Goal: Task Accomplishment & Management: Manage account settings

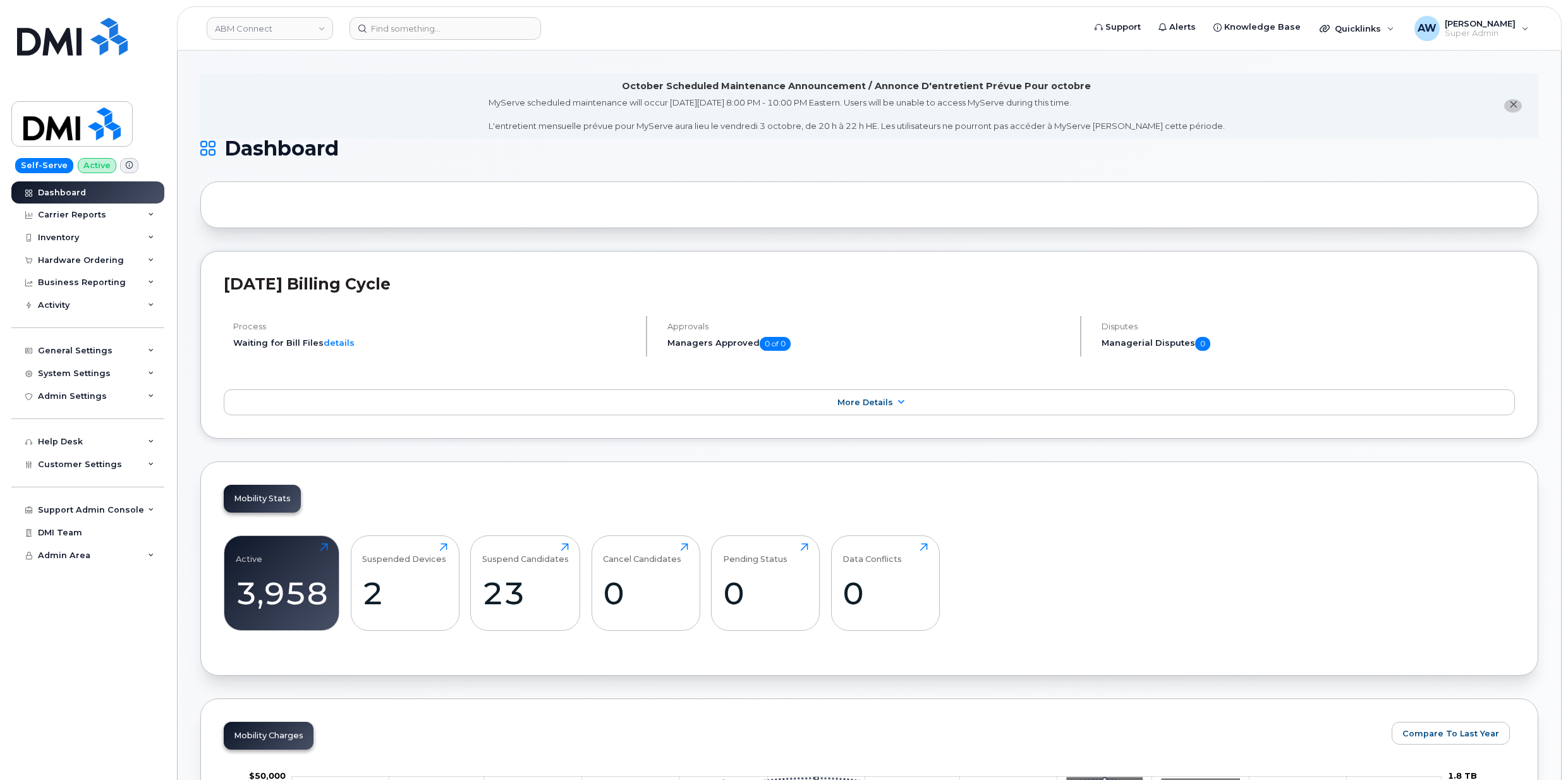
scroll to position [1522, 0]
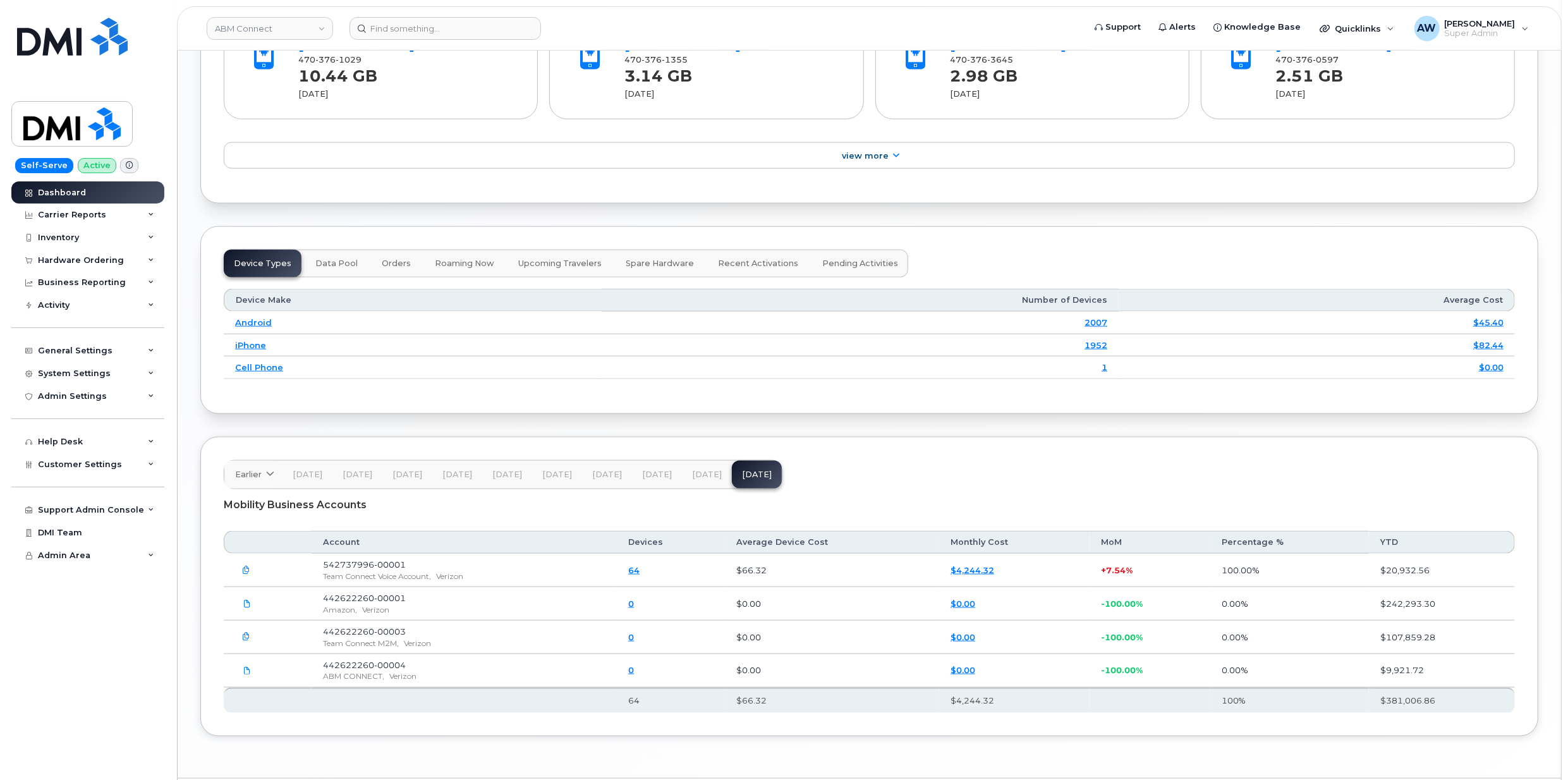
scroll to position [1522, 0]
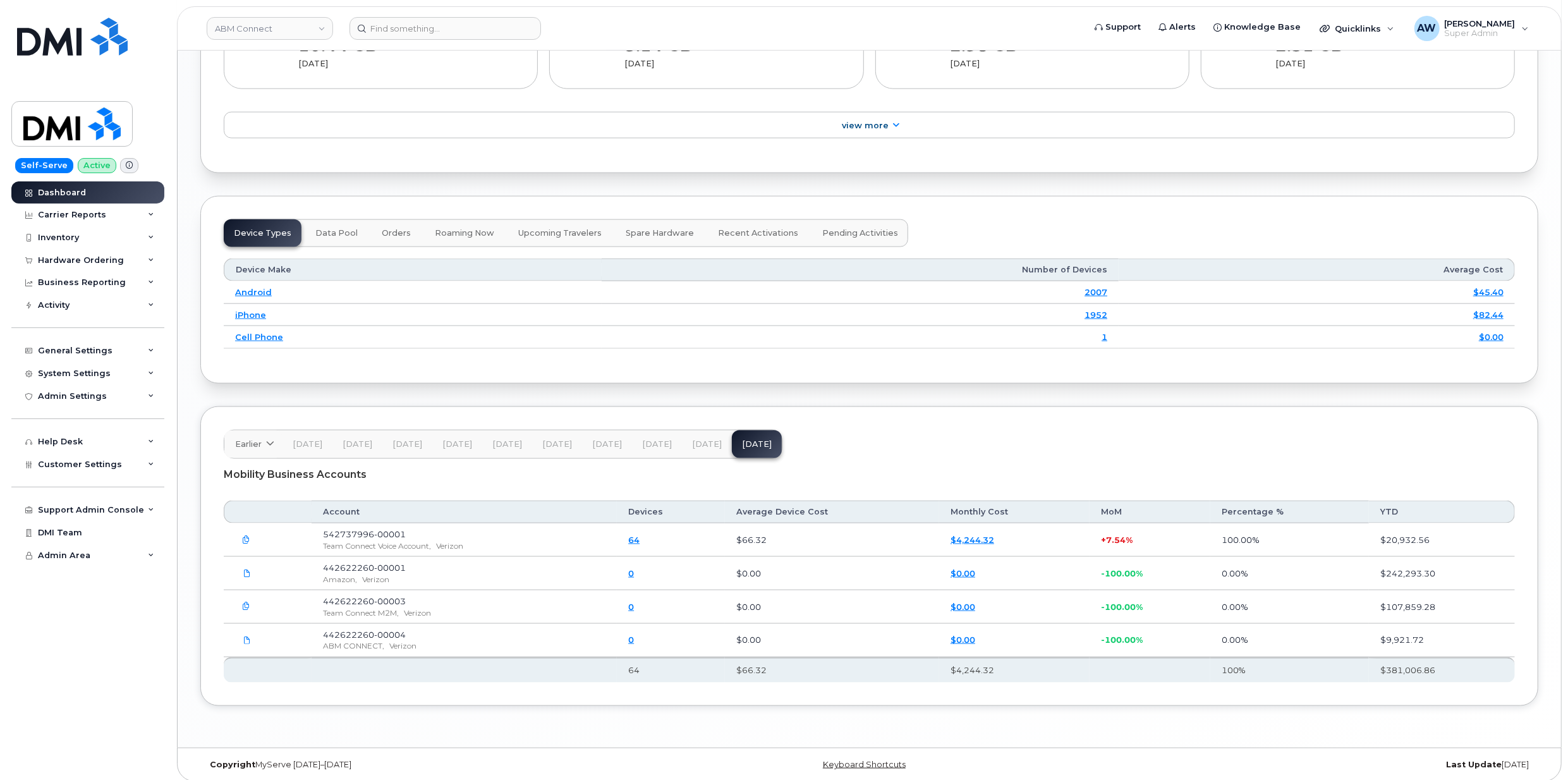
click at [253, 605] on button "button" at bounding box center [246, 606] width 23 height 23
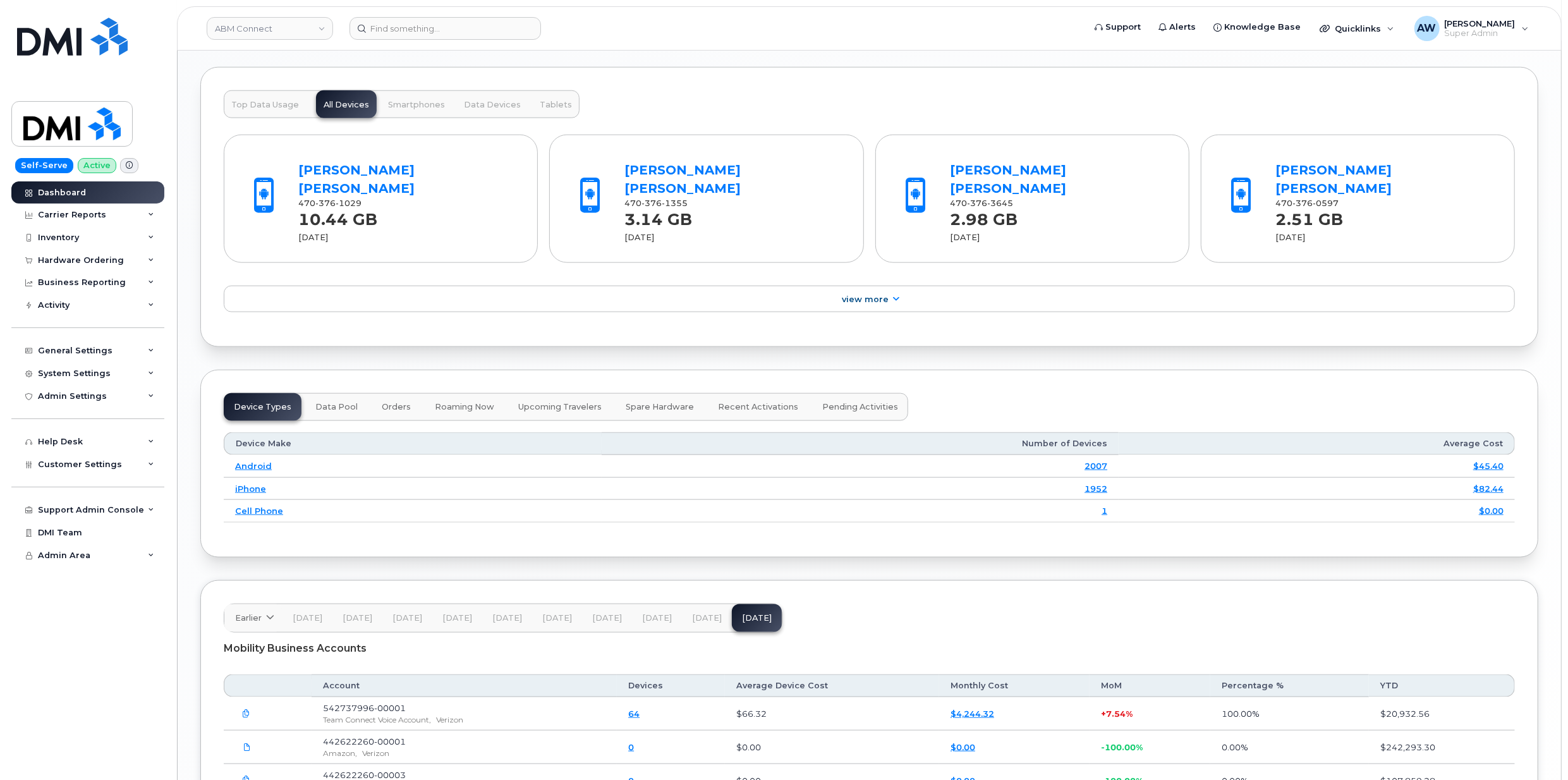
scroll to position [1522, 0]
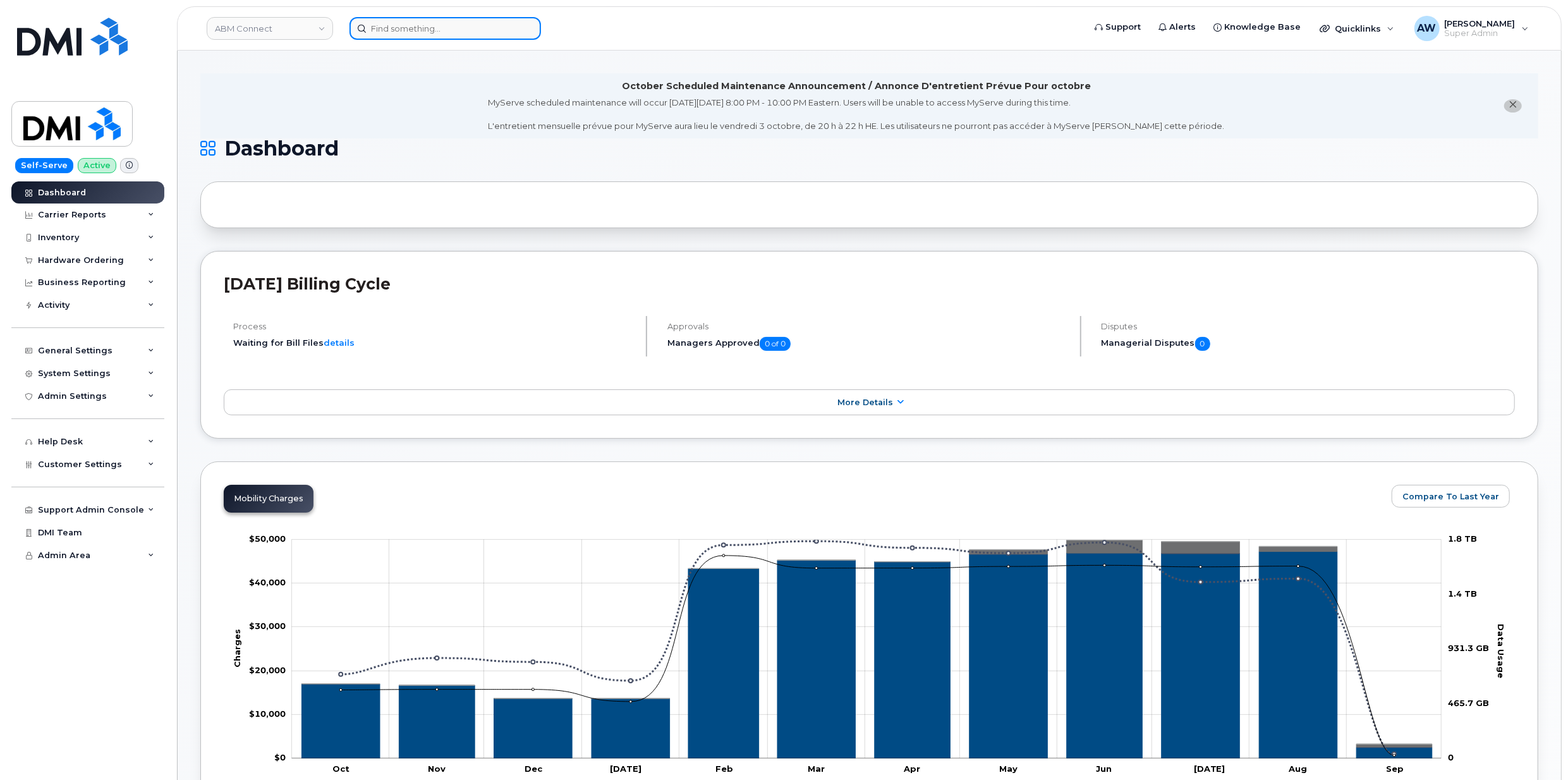
click at [450, 27] on input at bounding box center [445, 28] width 192 height 23
paste input "2148034347"
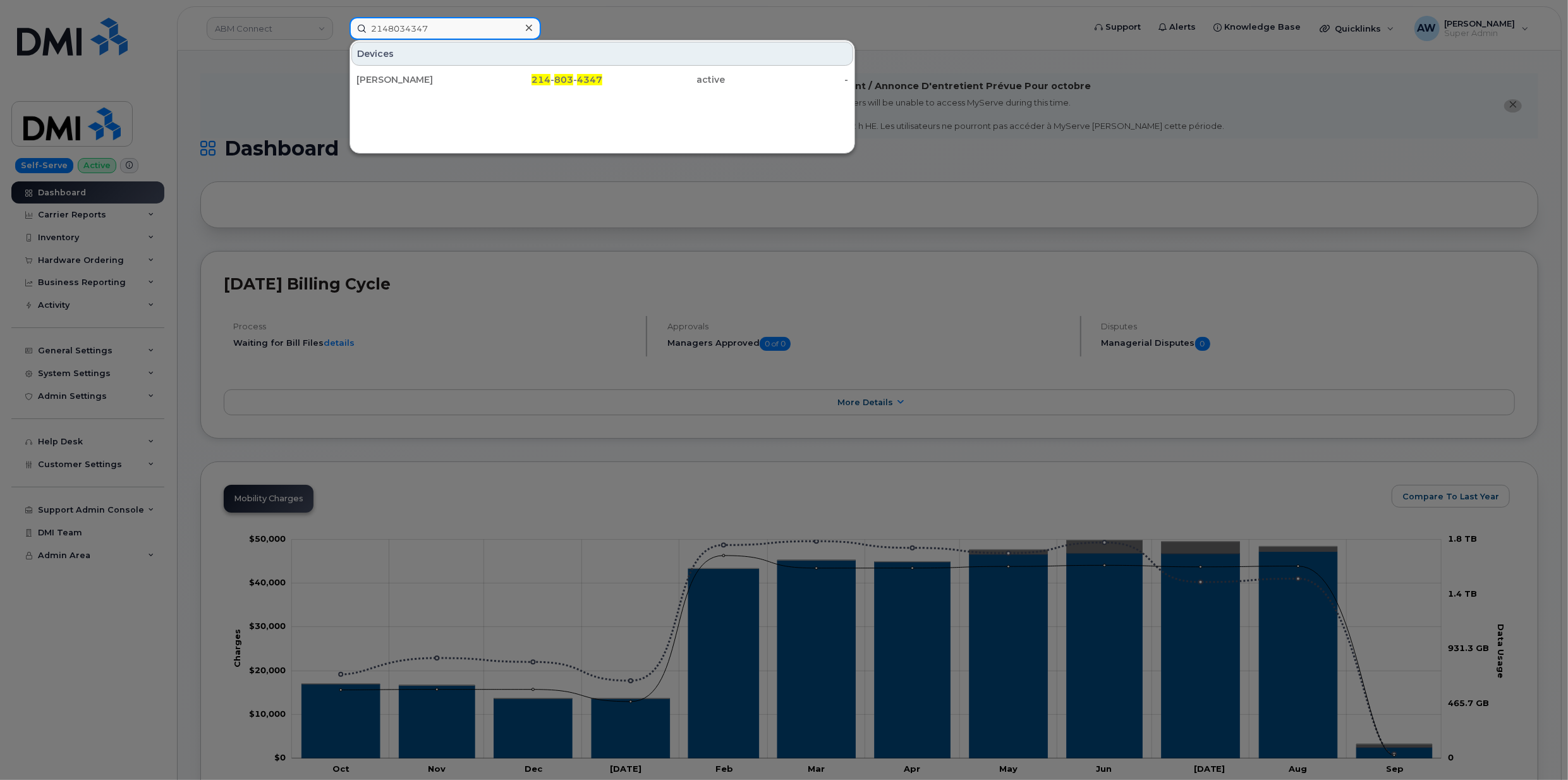
type input "2148034347"
click at [326, 150] on div at bounding box center [784, 390] width 1568 height 780
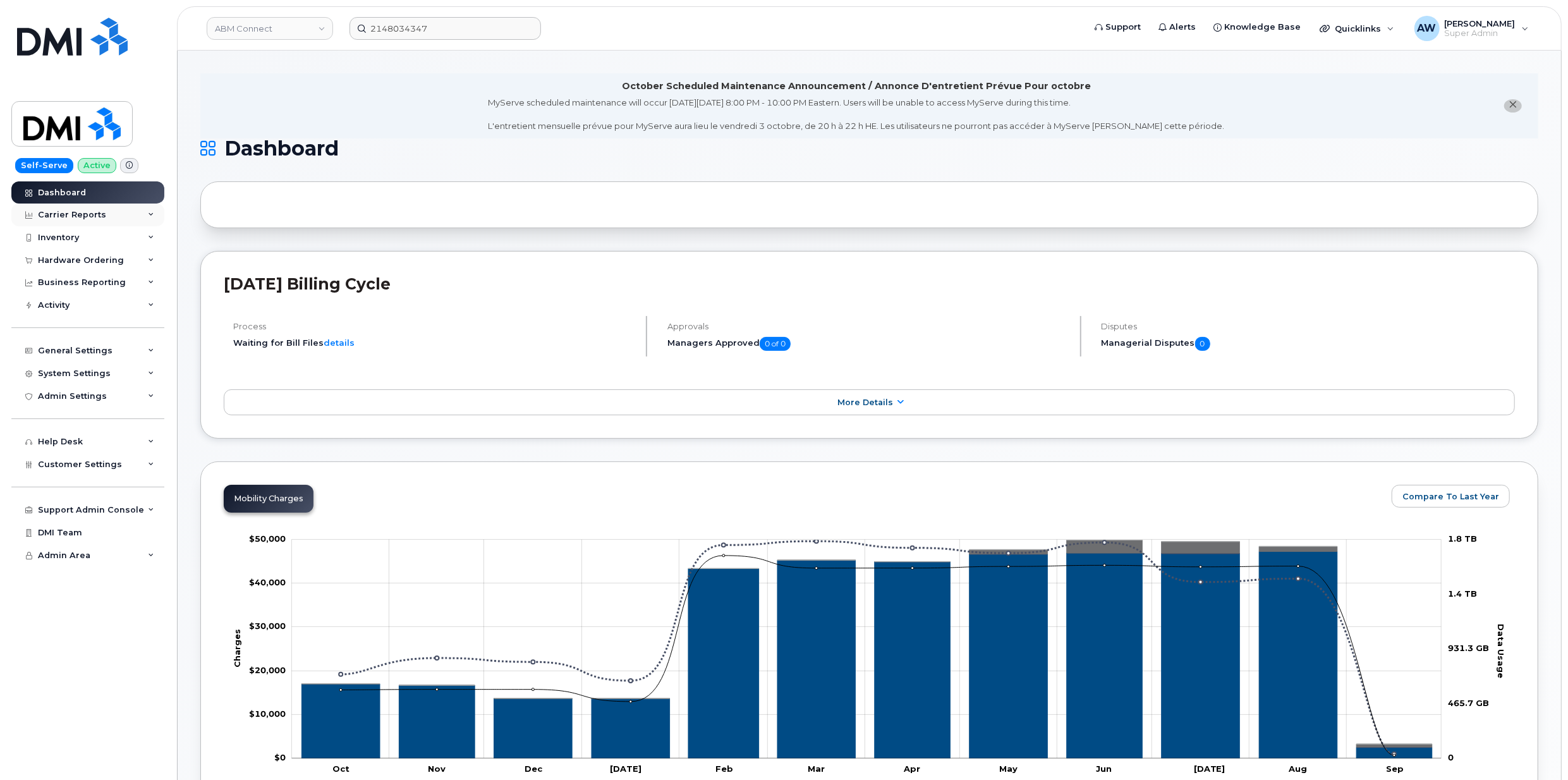
click at [99, 206] on div "Carrier Reports" at bounding box center [88, 214] width 153 height 23
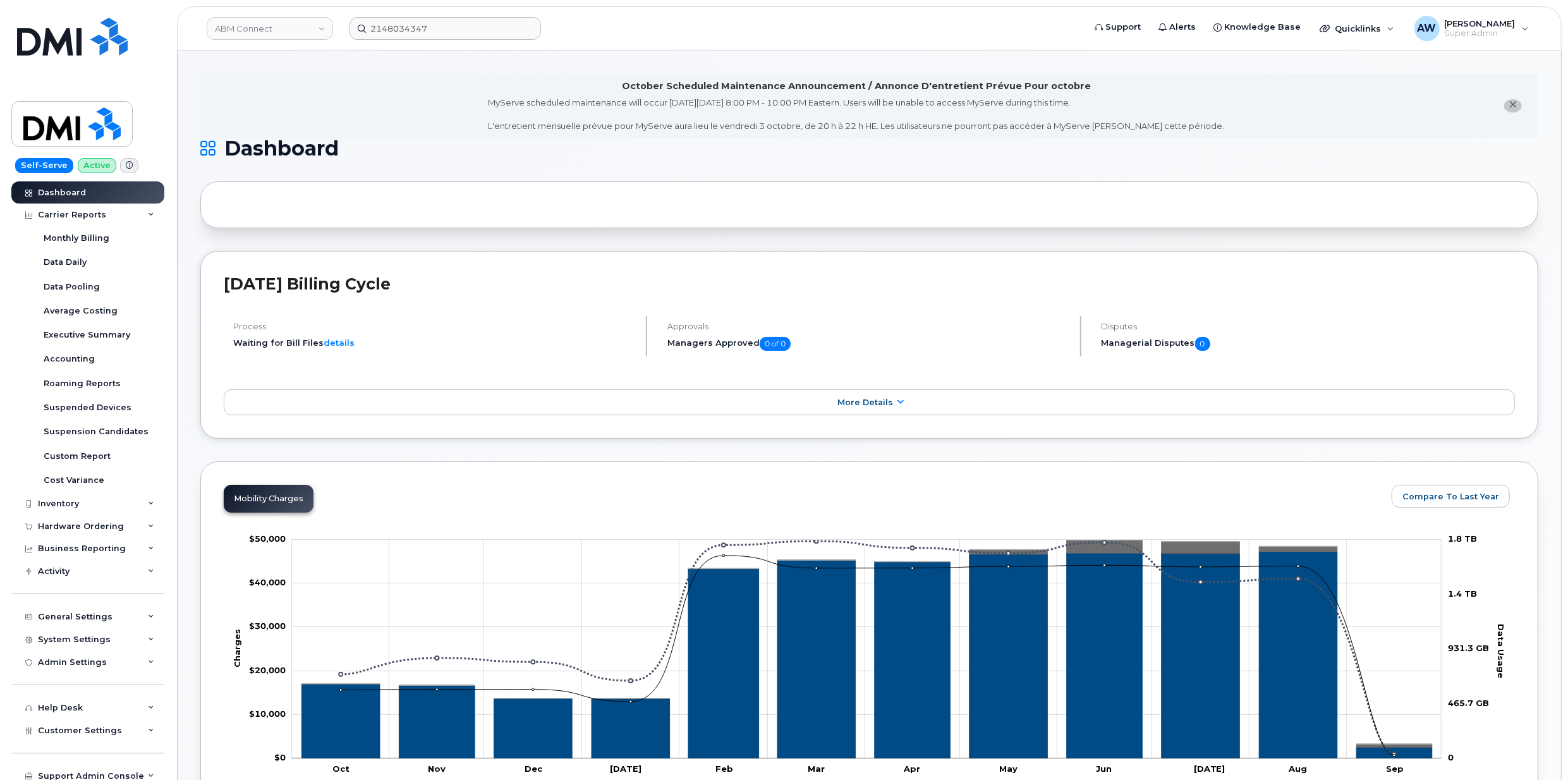
click at [241, 40] on header "ABM Connect 2148034347 Support Alerts Knowledge Base Quicklinks Suspend / Cance…" at bounding box center [870, 28] width 1385 height 44
click at [253, 30] on link "ABM Connect" at bounding box center [270, 28] width 127 height 23
type input "abm"
click at [269, 144] on span "ABM Industries, Inc." at bounding box center [258, 146] width 79 height 12
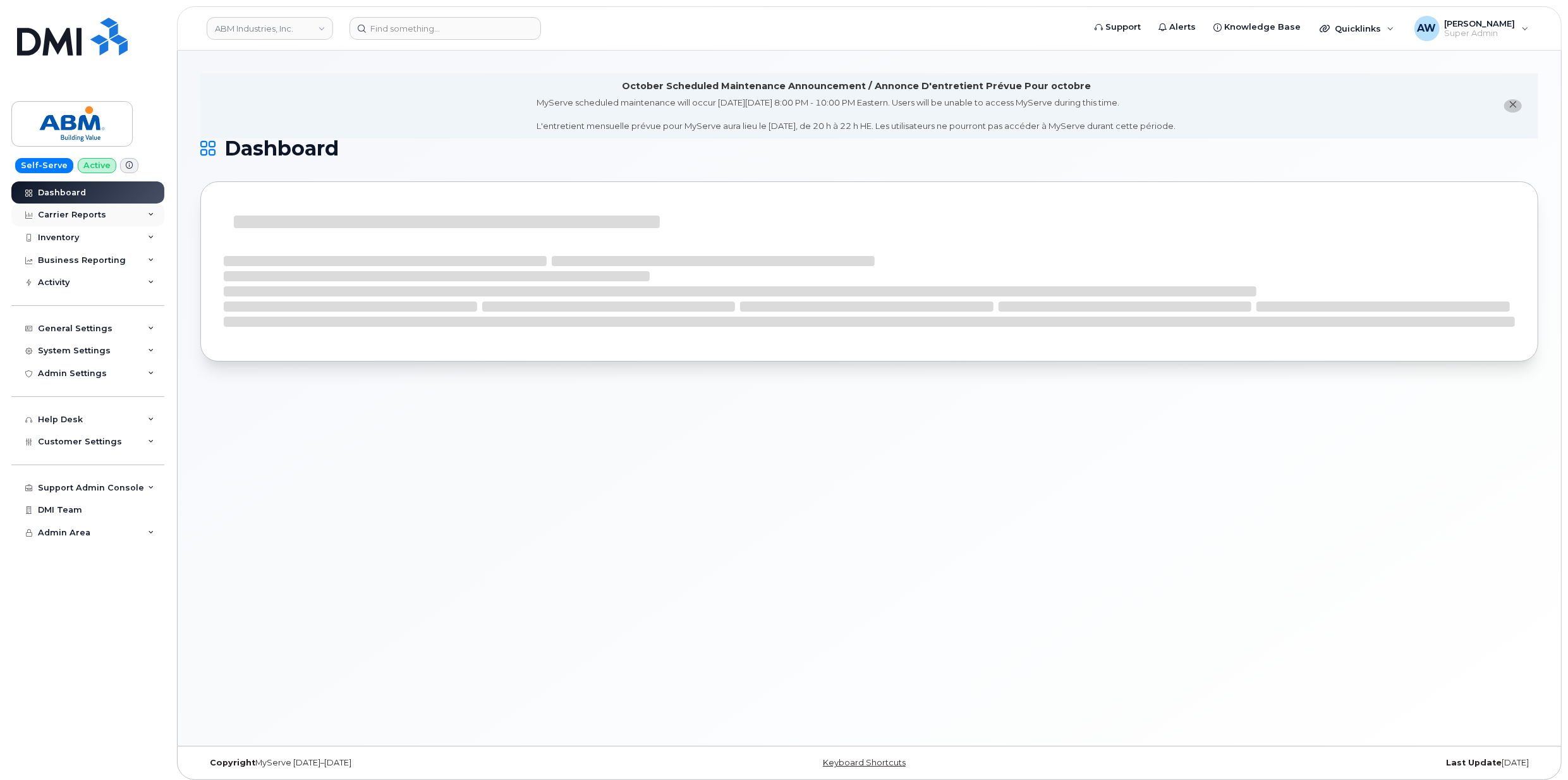
click at [112, 213] on div "Carrier Reports" at bounding box center [88, 214] width 153 height 23
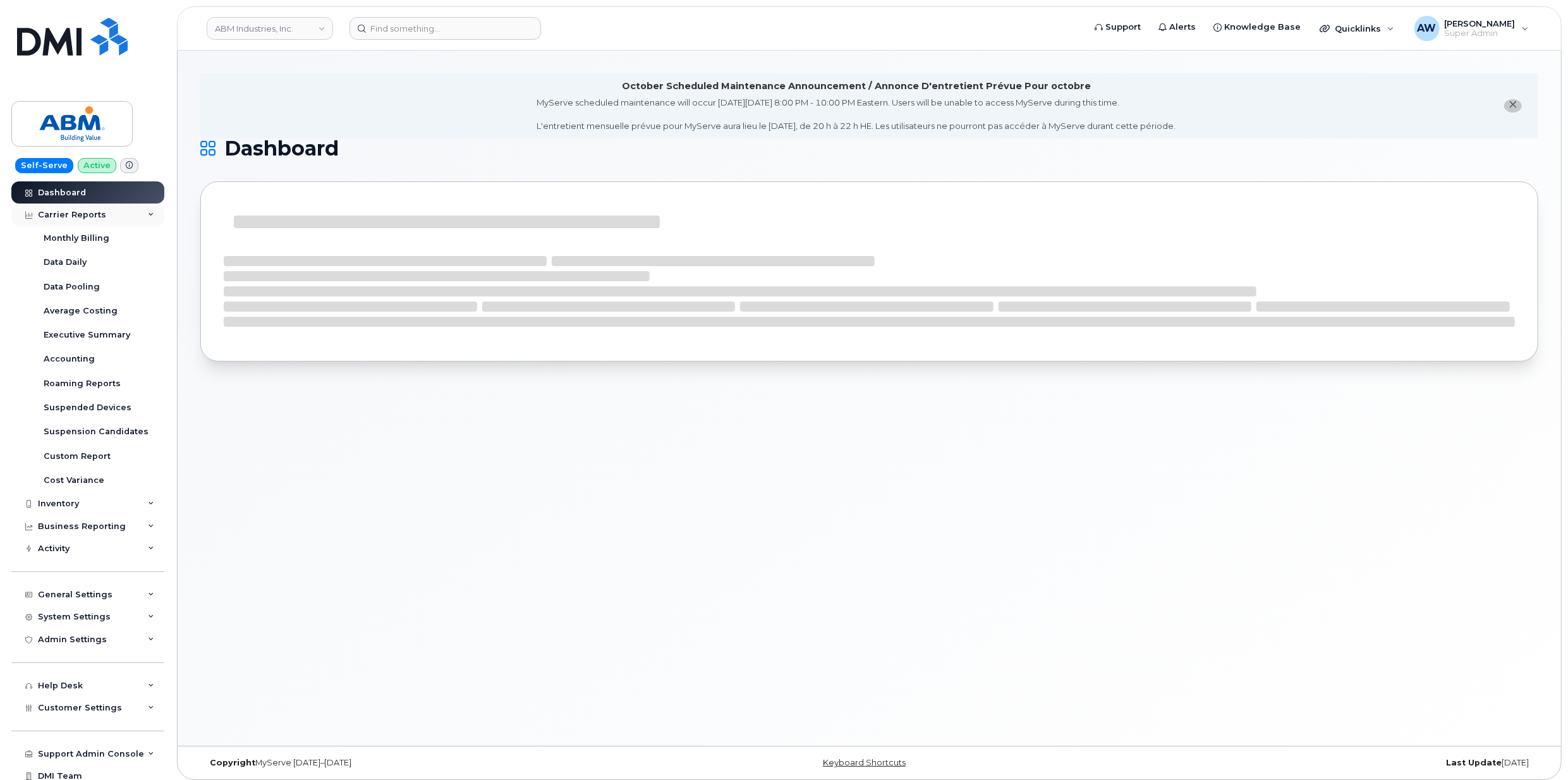
click at [99, 216] on div "Carrier Reports" at bounding box center [72, 215] width 68 height 10
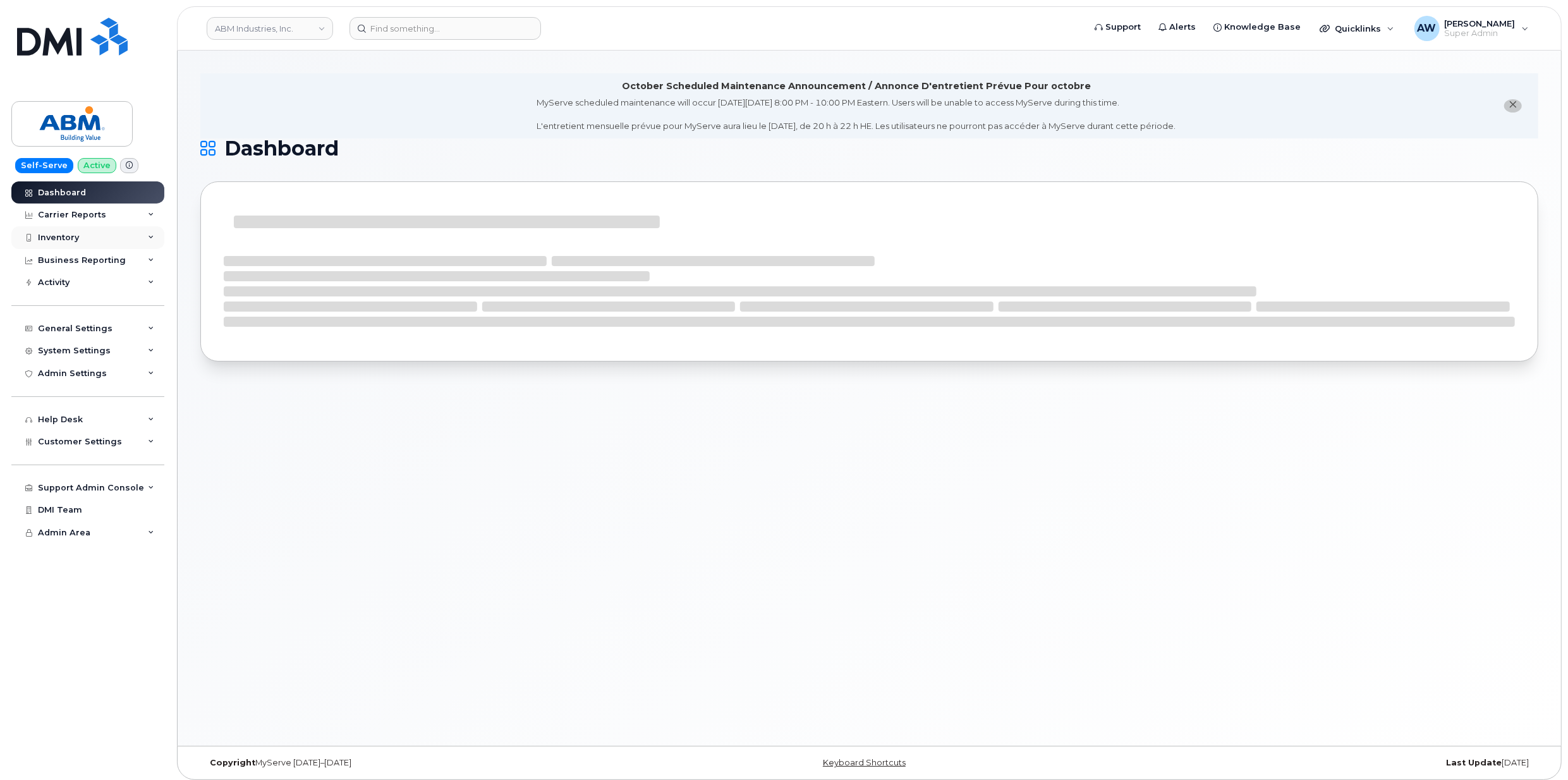
click at [99, 243] on div "Inventory" at bounding box center [88, 237] width 153 height 23
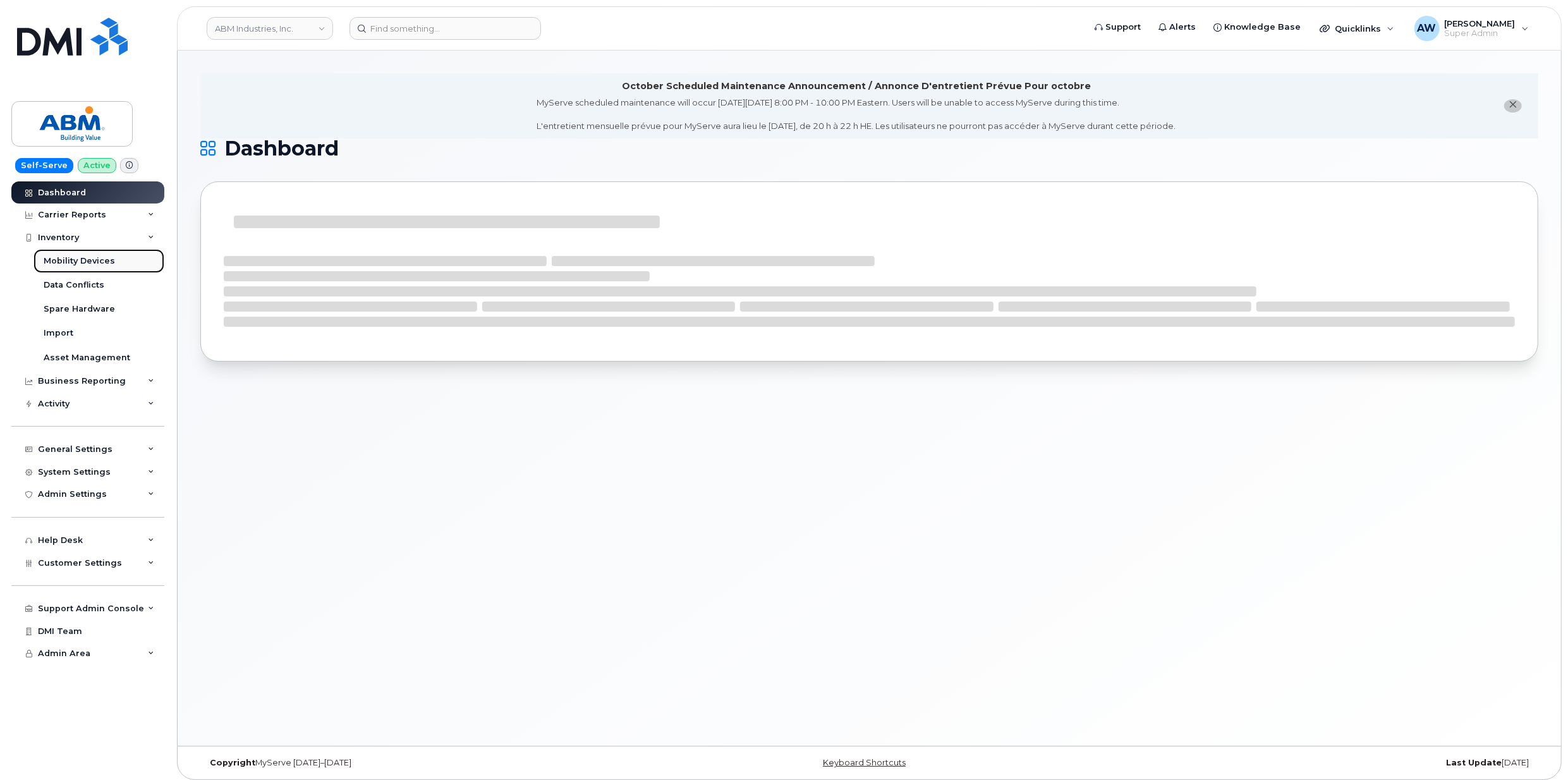
click at [100, 263] on div "Mobility Devices" at bounding box center [79, 261] width 71 height 12
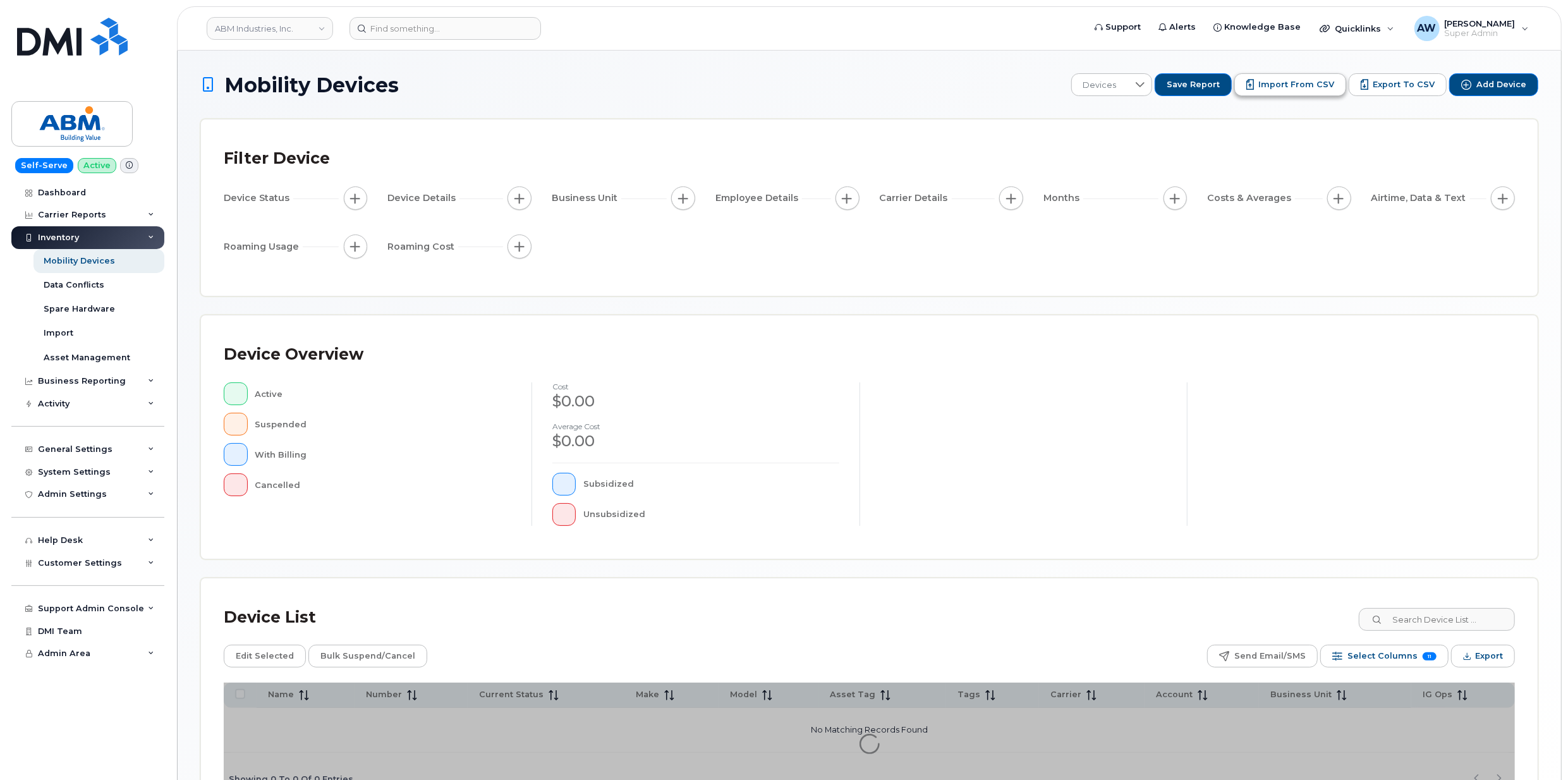
click at [1283, 90] on span "Import from CSV" at bounding box center [1296, 84] width 76 height 12
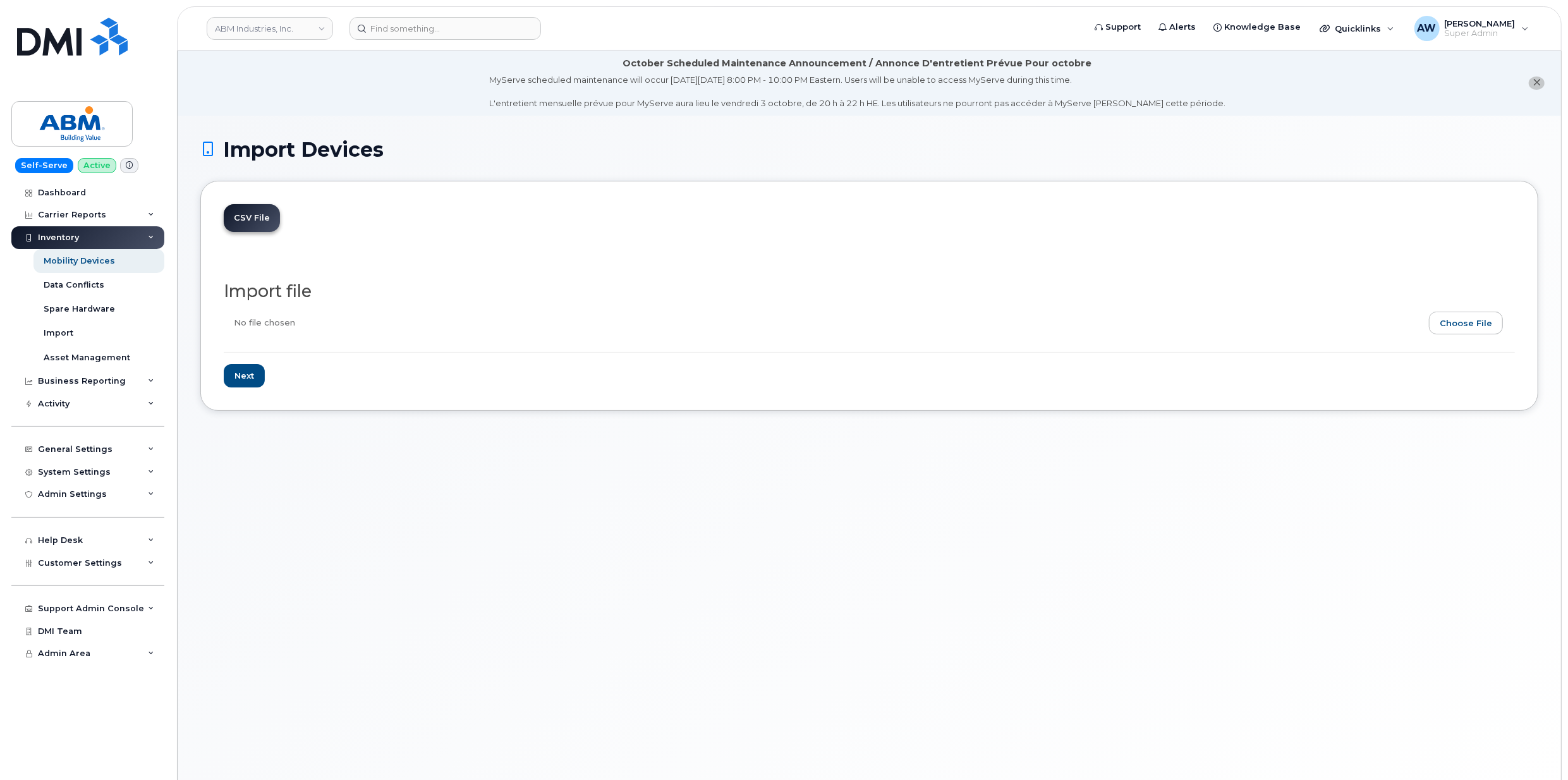
click at [1448, 324] on input "file" at bounding box center [864, 326] width 1281 height 29
type input "C:\fakepath\ABM AT&T Bulk Cancellation [DATE].xlsx"
click at [249, 380] on input "Next" at bounding box center [244, 376] width 41 height 23
type input "Loading..."
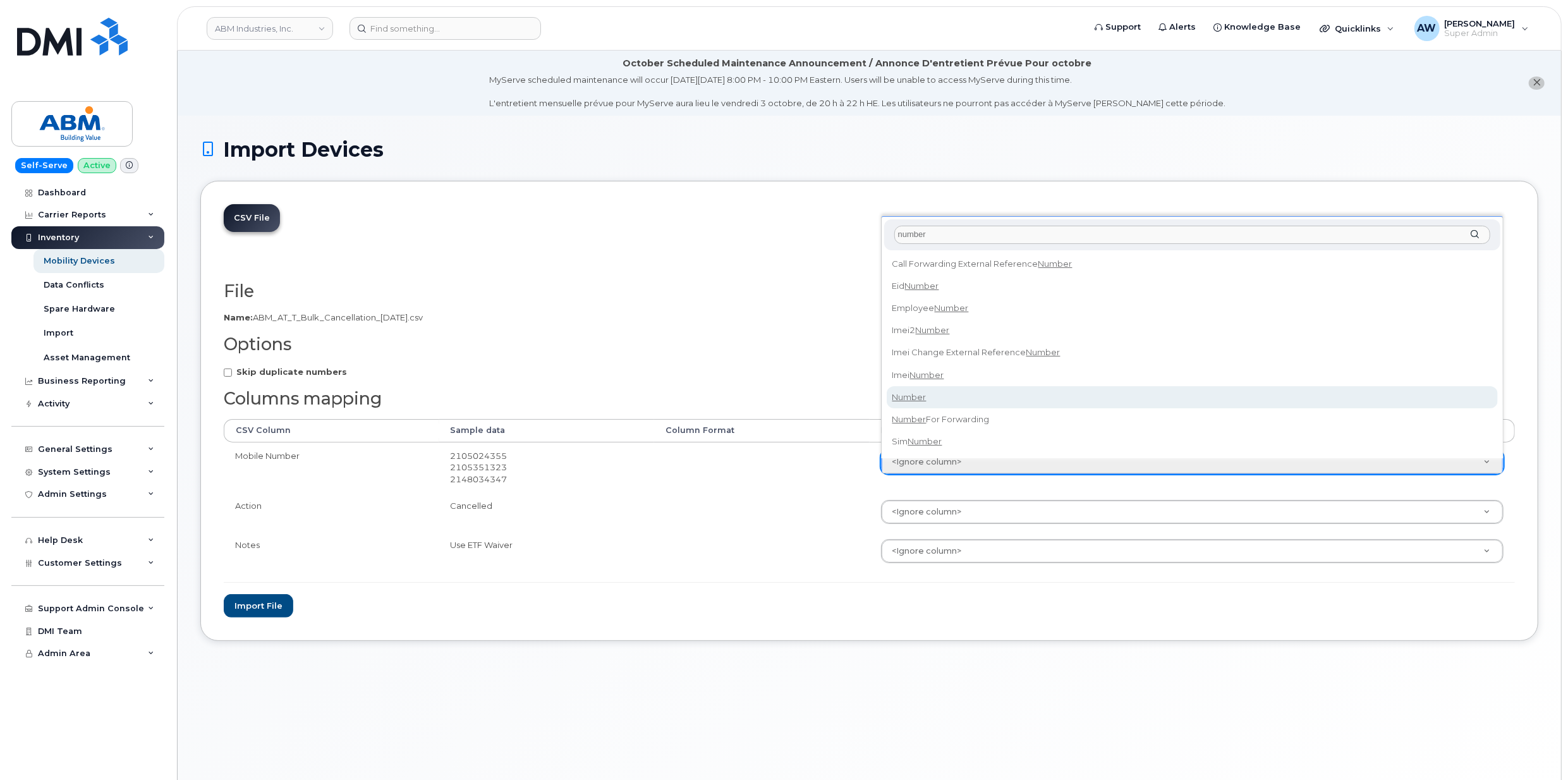
type input "number"
select select "number"
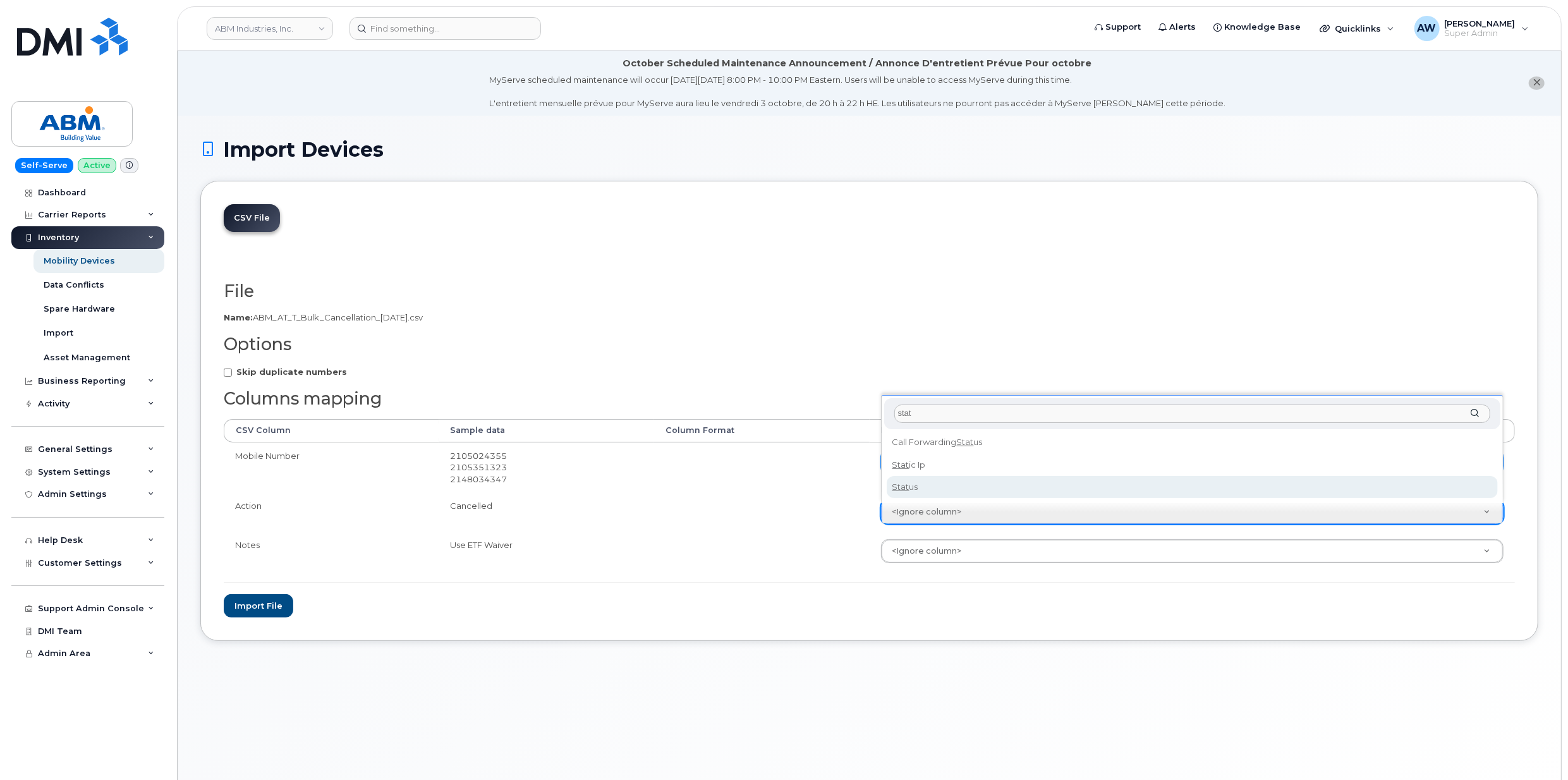
type input "stat"
select select "status"
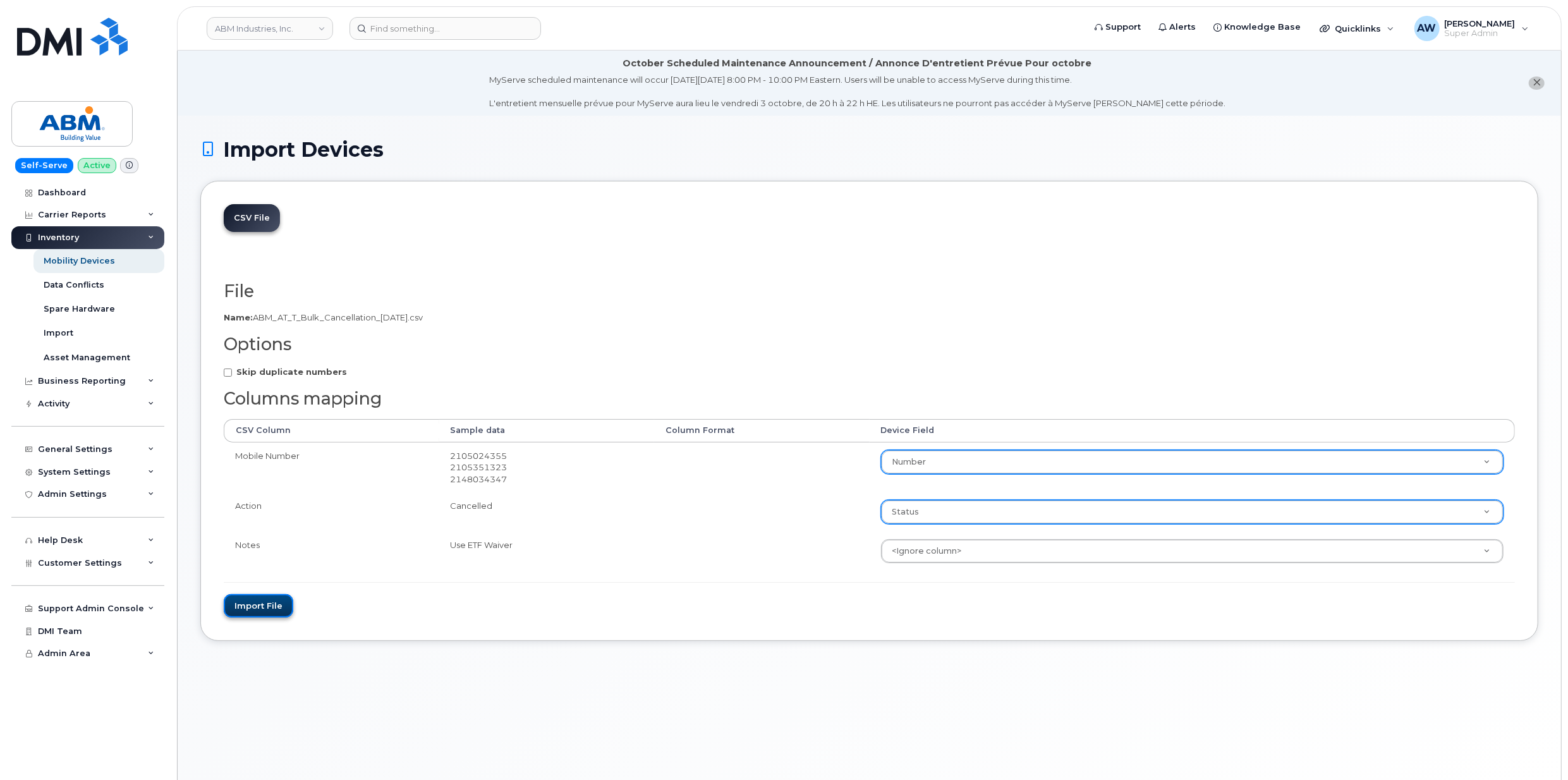
click at [270, 603] on button "Import file" at bounding box center [259, 606] width 70 height 23
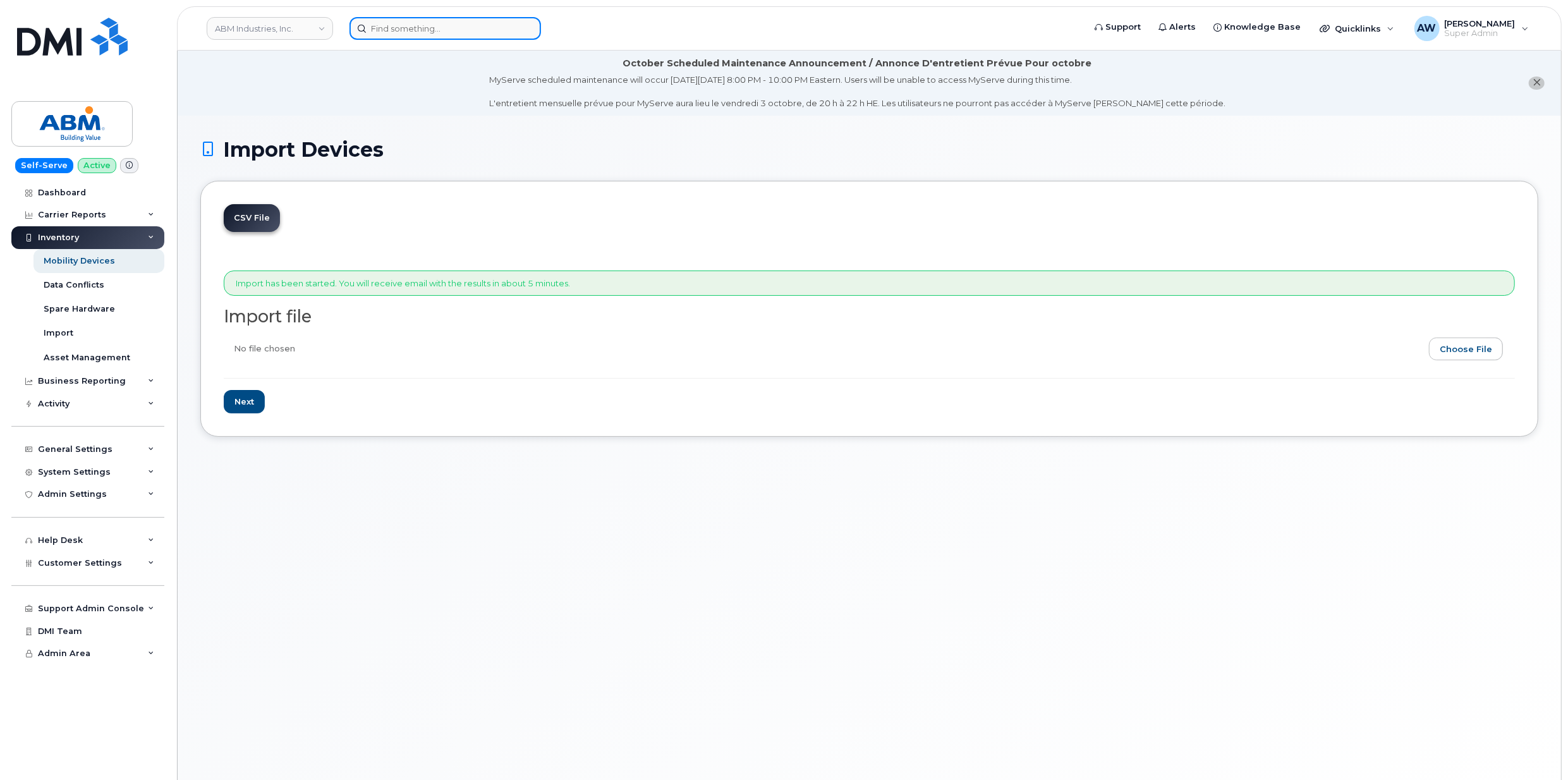
click at [462, 31] on input at bounding box center [445, 28] width 192 height 23
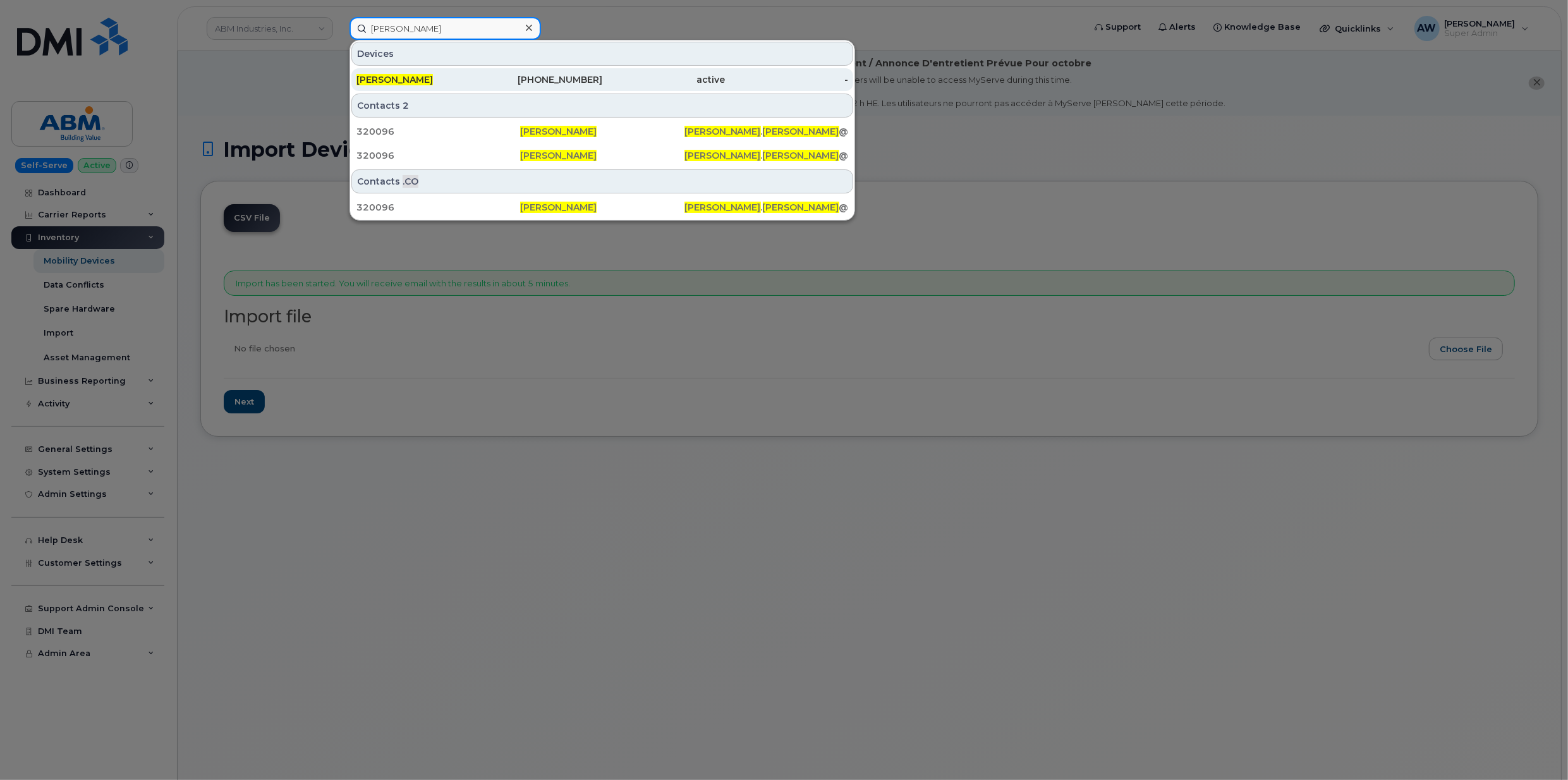
type input "kelsey keck"
click at [461, 79] on div "[PERSON_NAME]" at bounding box center [418, 79] width 123 height 12
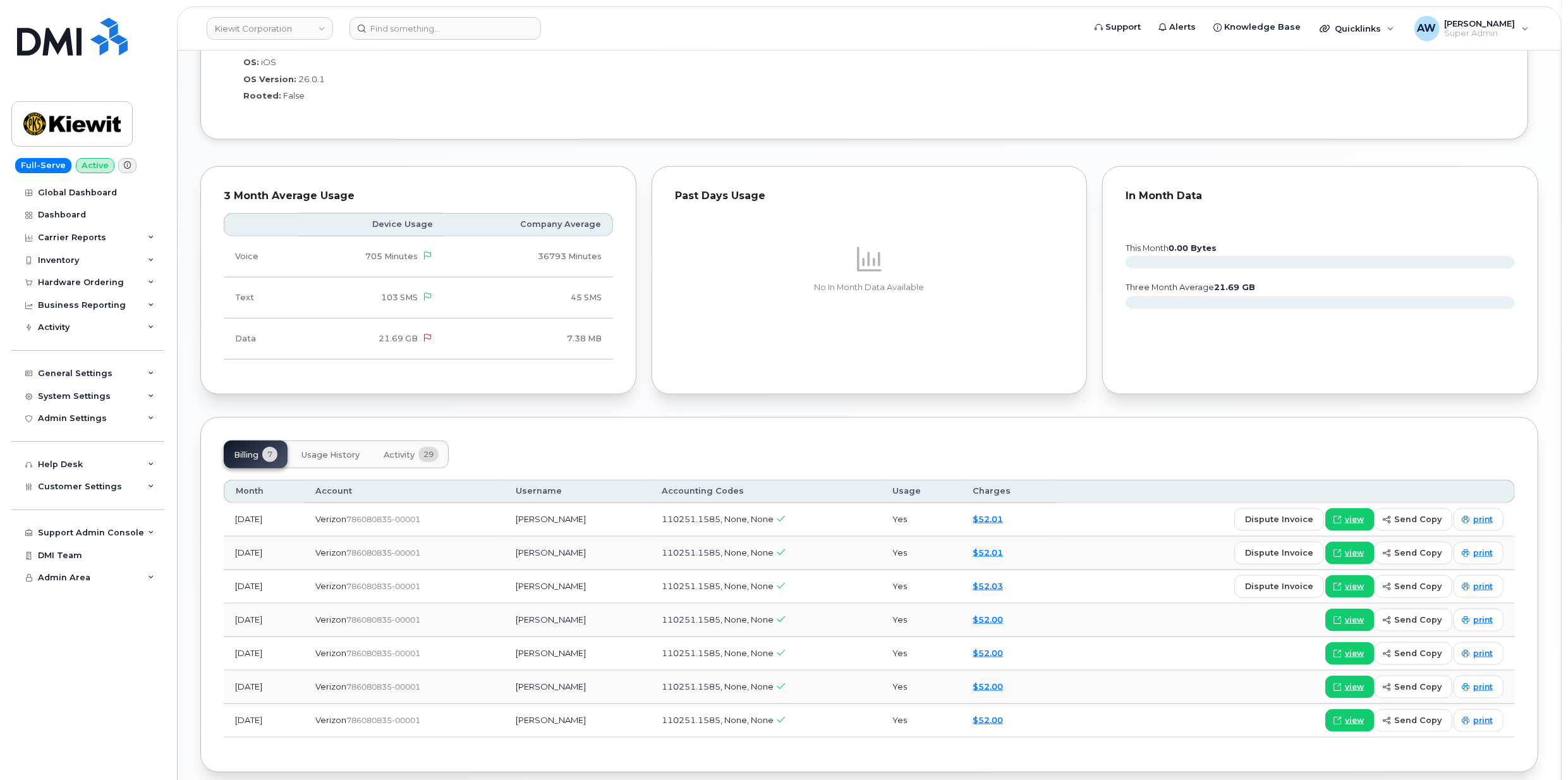
scroll to position [1095, 0]
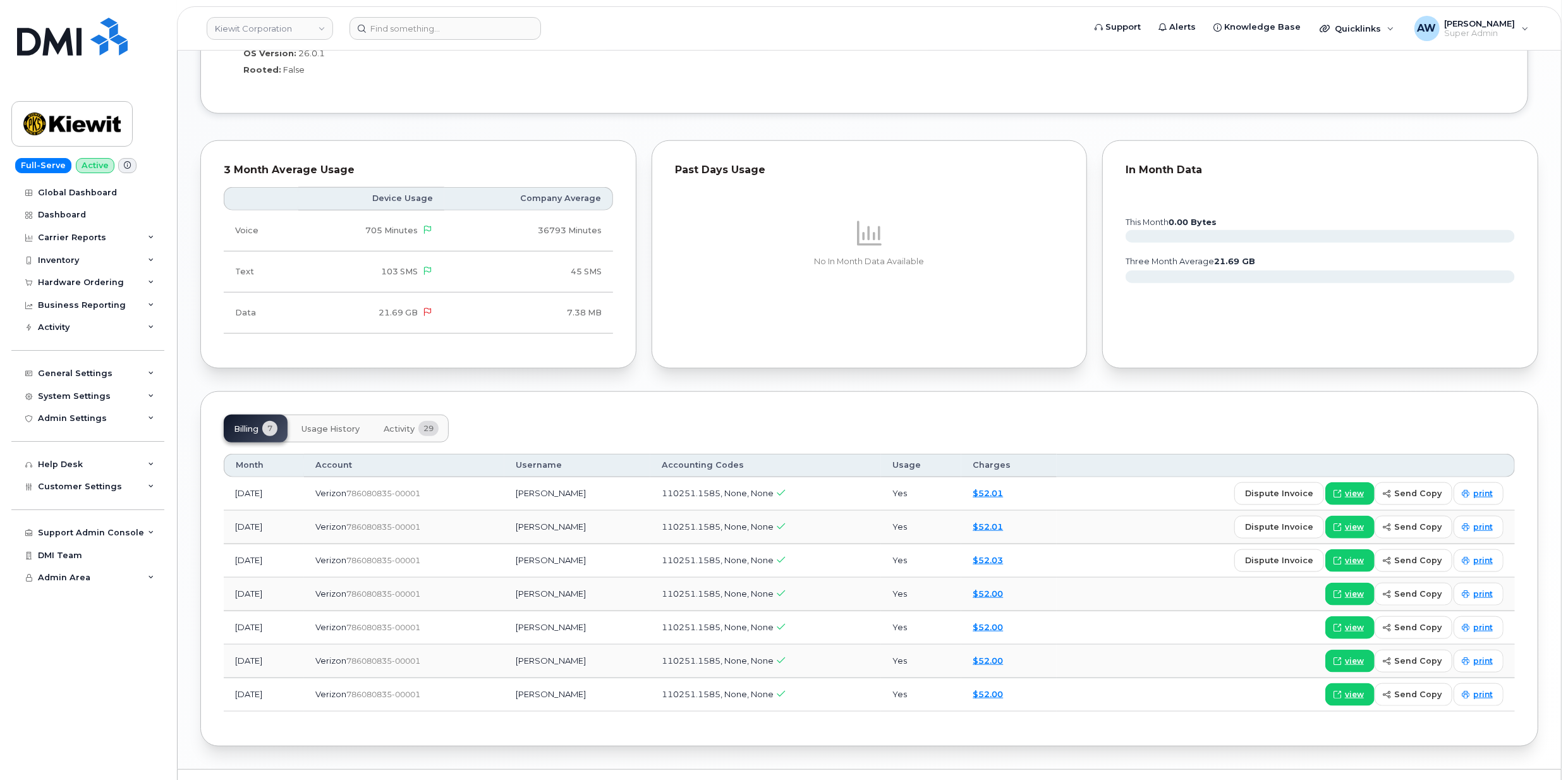
click at [322, 433] on span "Usage History" at bounding box center [330, 429] width 58 height 10
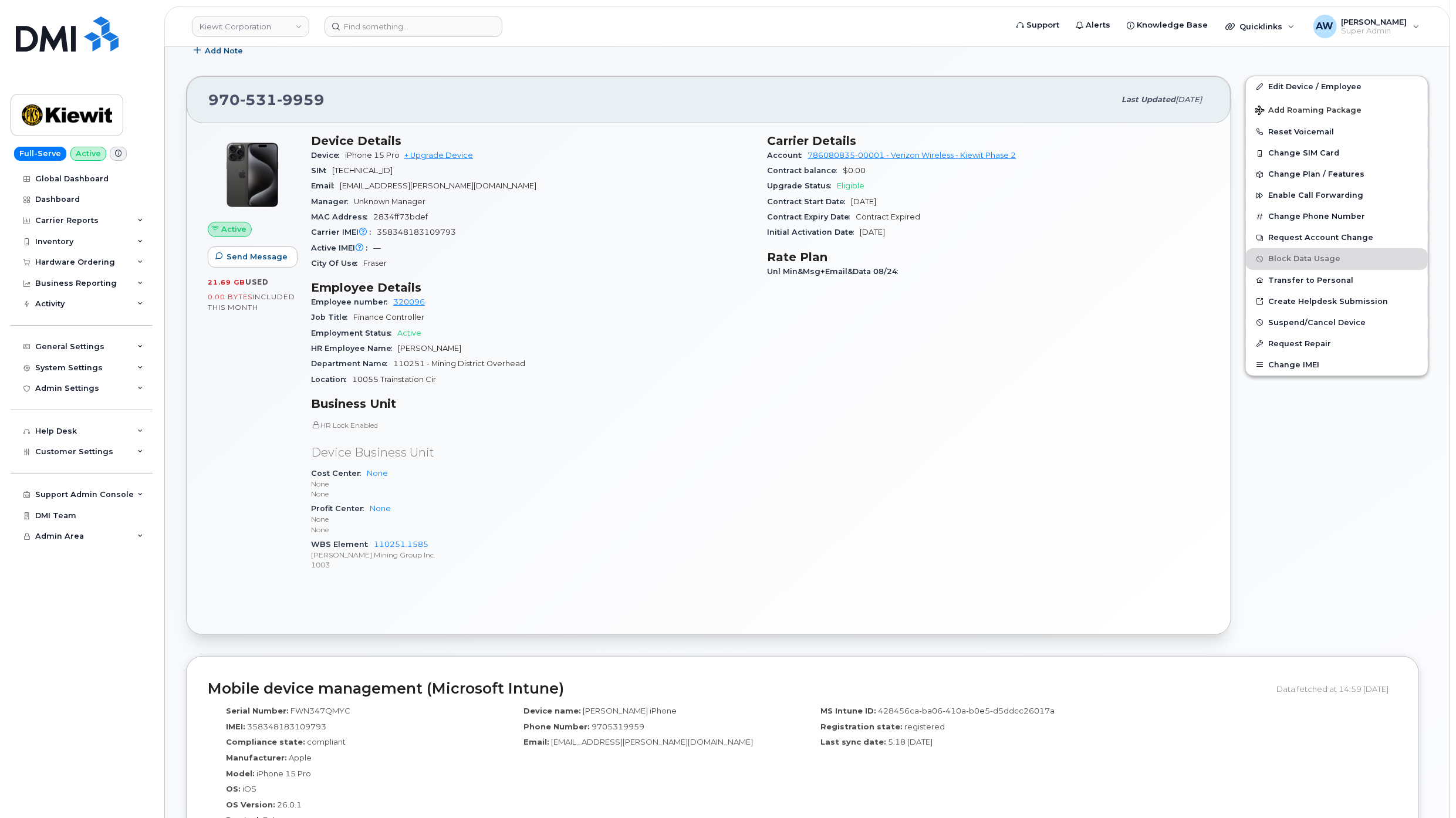
scroll to position [235, 0]
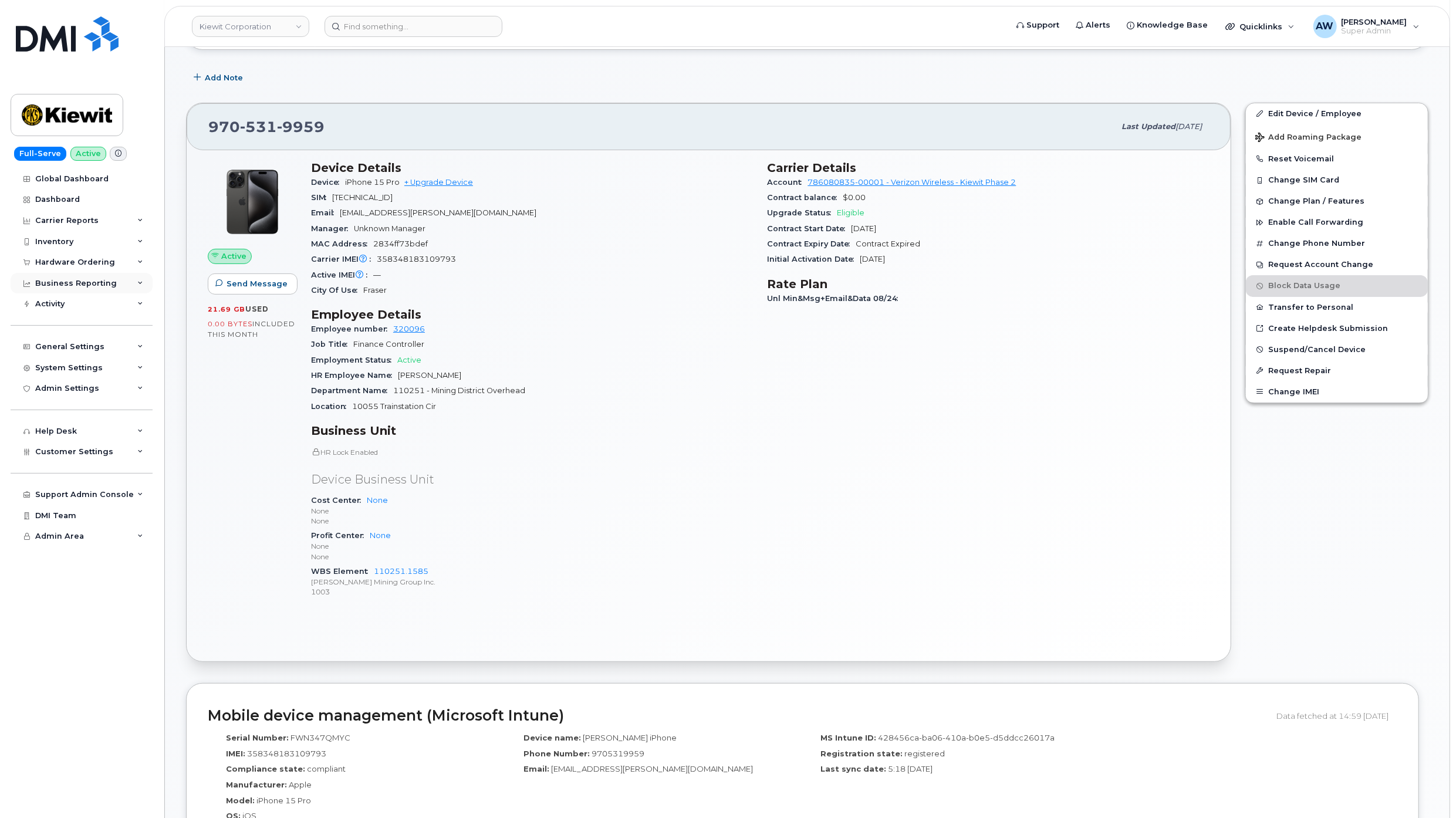
click at [93, 279] on div "Business Reporting" at bounding box center [76, 283] width 81 height 10
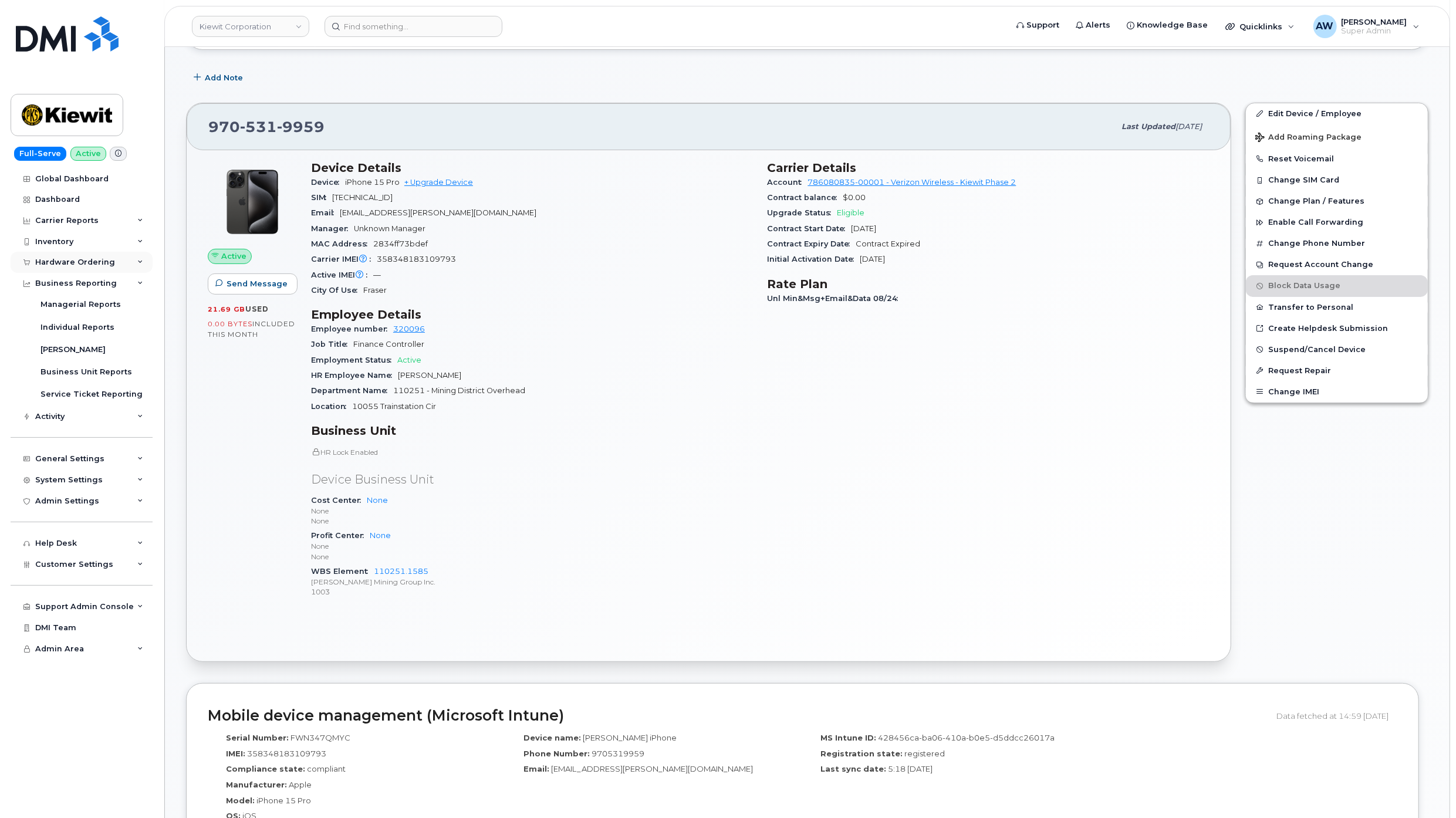
click at [102, 259] on div "Hardware Ordering" at bounding box center [75, 262] width 80 height 10
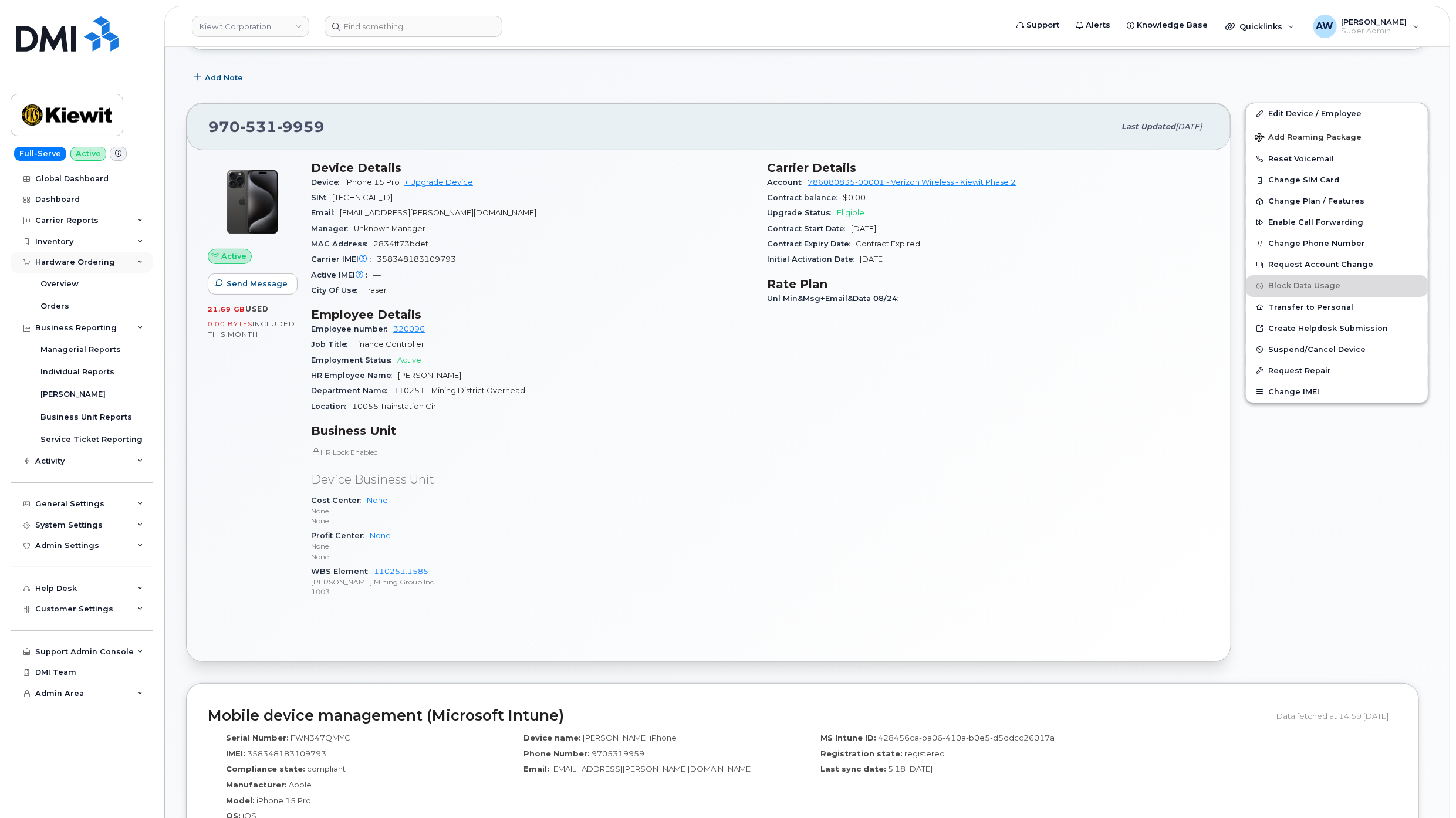
click at [102, 259] on div "Hardware Ordering" at bounding box center [75, 262] width 80 height 10
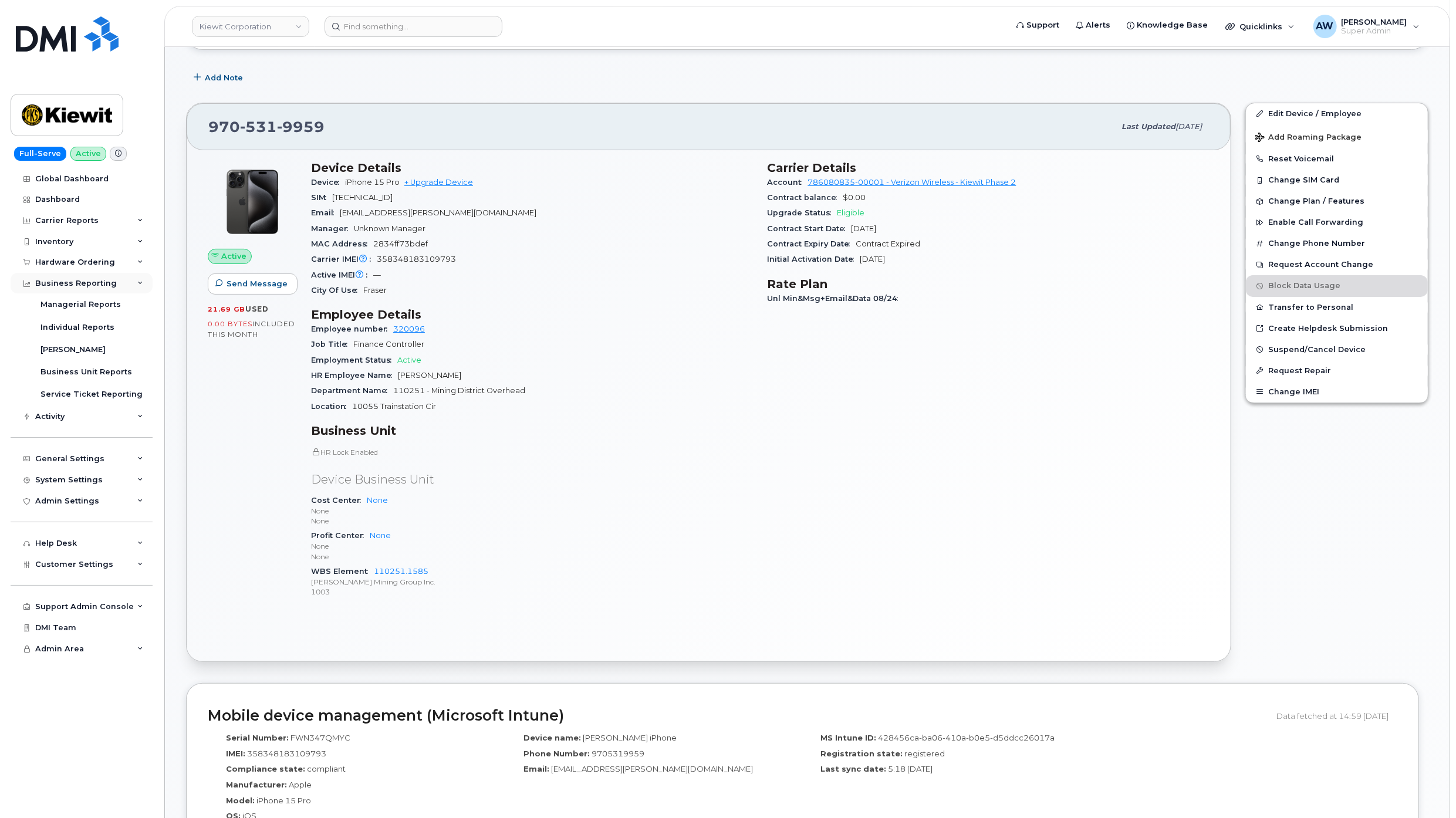
click at [97, 279] on div "Business Reporting" at bounding box center [76, 283] width 81 height 10
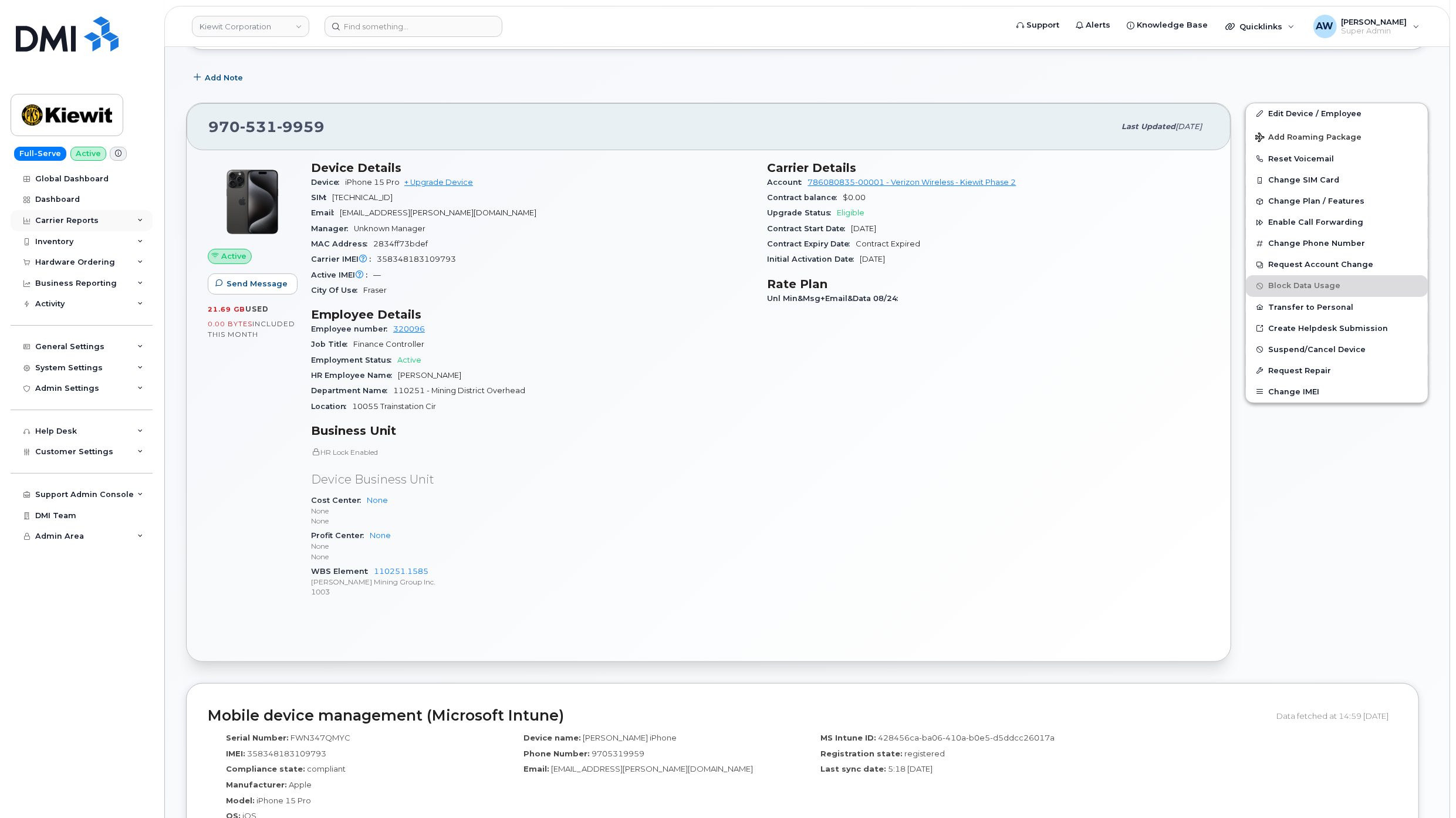
click at [102, 221] on div "Carrier Reports" at bounding box center [82, 220] width 142 height 21
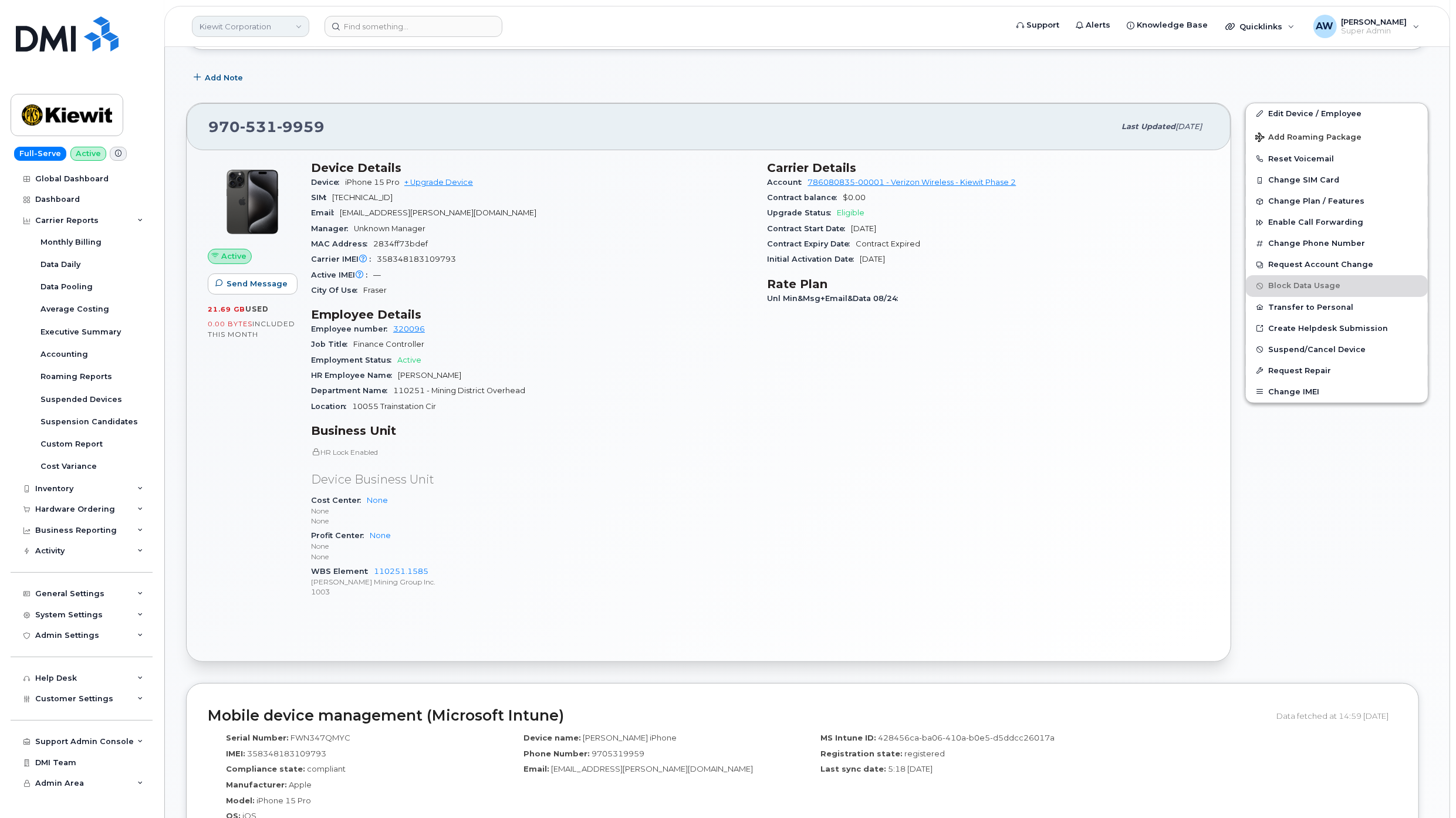
click at [249, 23] on link "Kiewit Corporation" at bounding box center [250, 26] width 118 height 21
type input "abm"
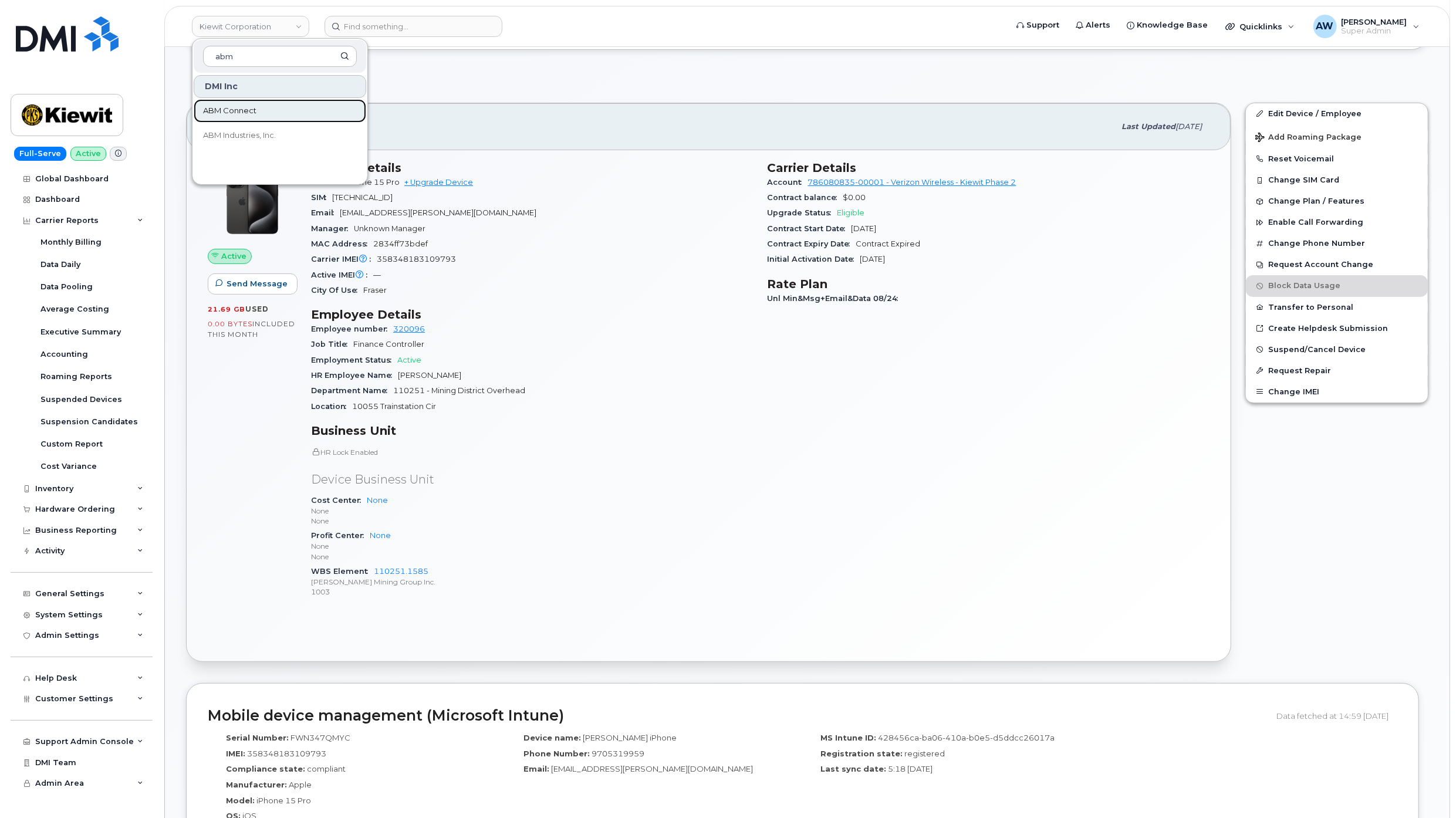
click at [242, 101] on link "ABM Connect" at bounding box center [280, 111] width 173 height 23
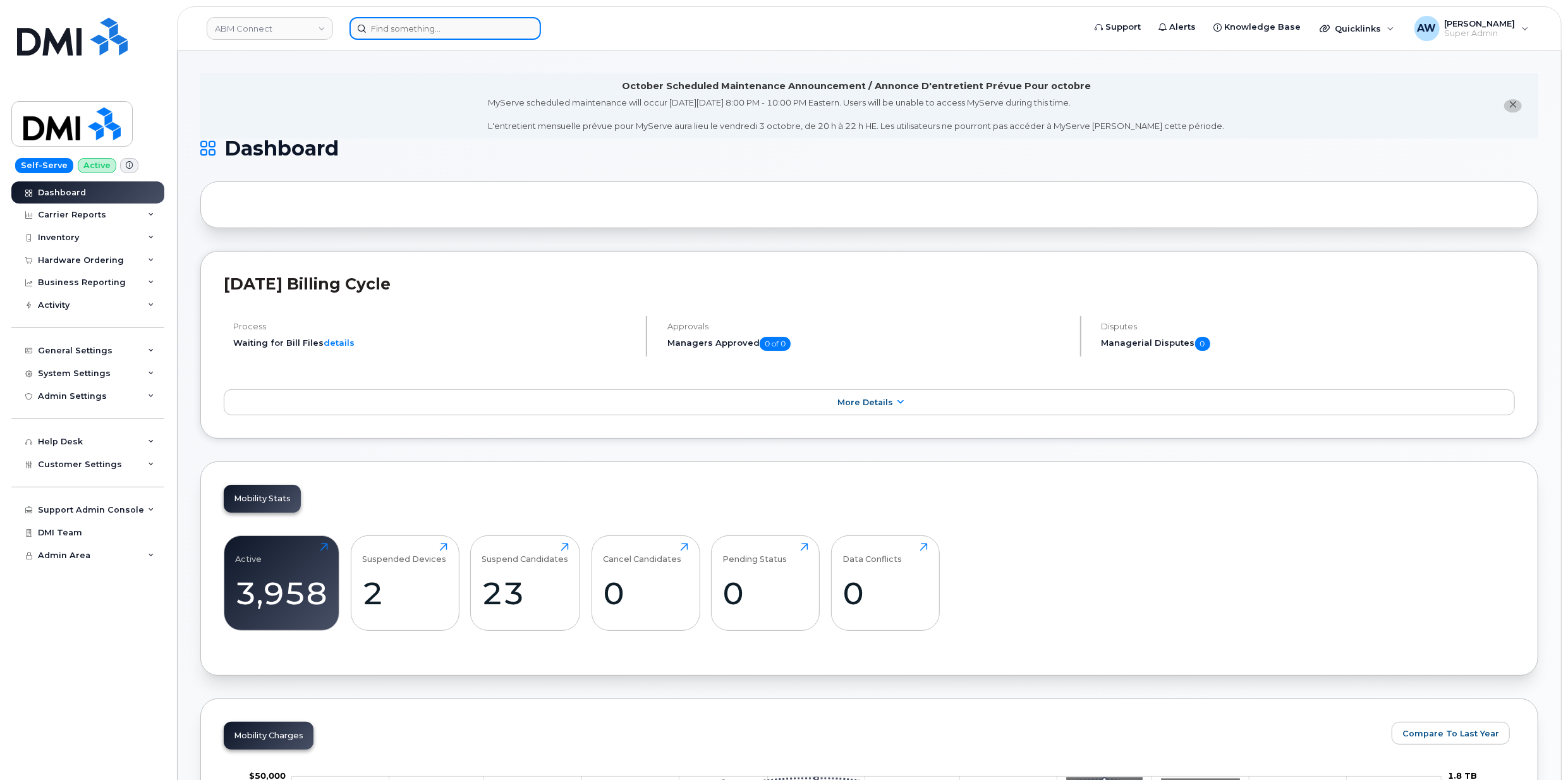
click at [397, 21] on input at bounding box center [445, 28] width 192 height 23
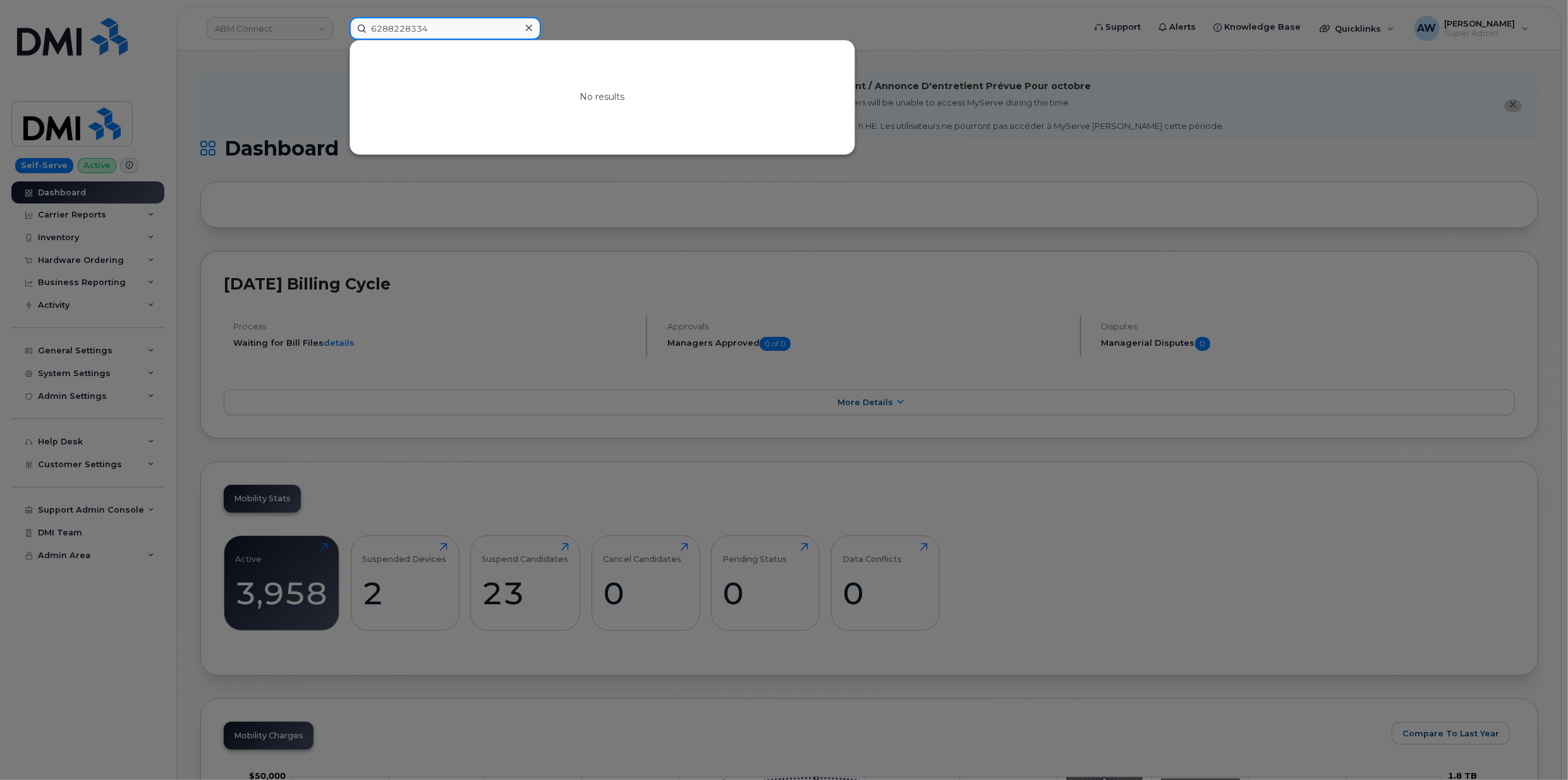
drag, startPoint x: 441, startPoint y: 28, endPoint x: 213, endPoint y: 38, distance: 228.2
click at [339, 38] on div "6288228334 No results" at bounding box center [712, 28] width 746 height 23
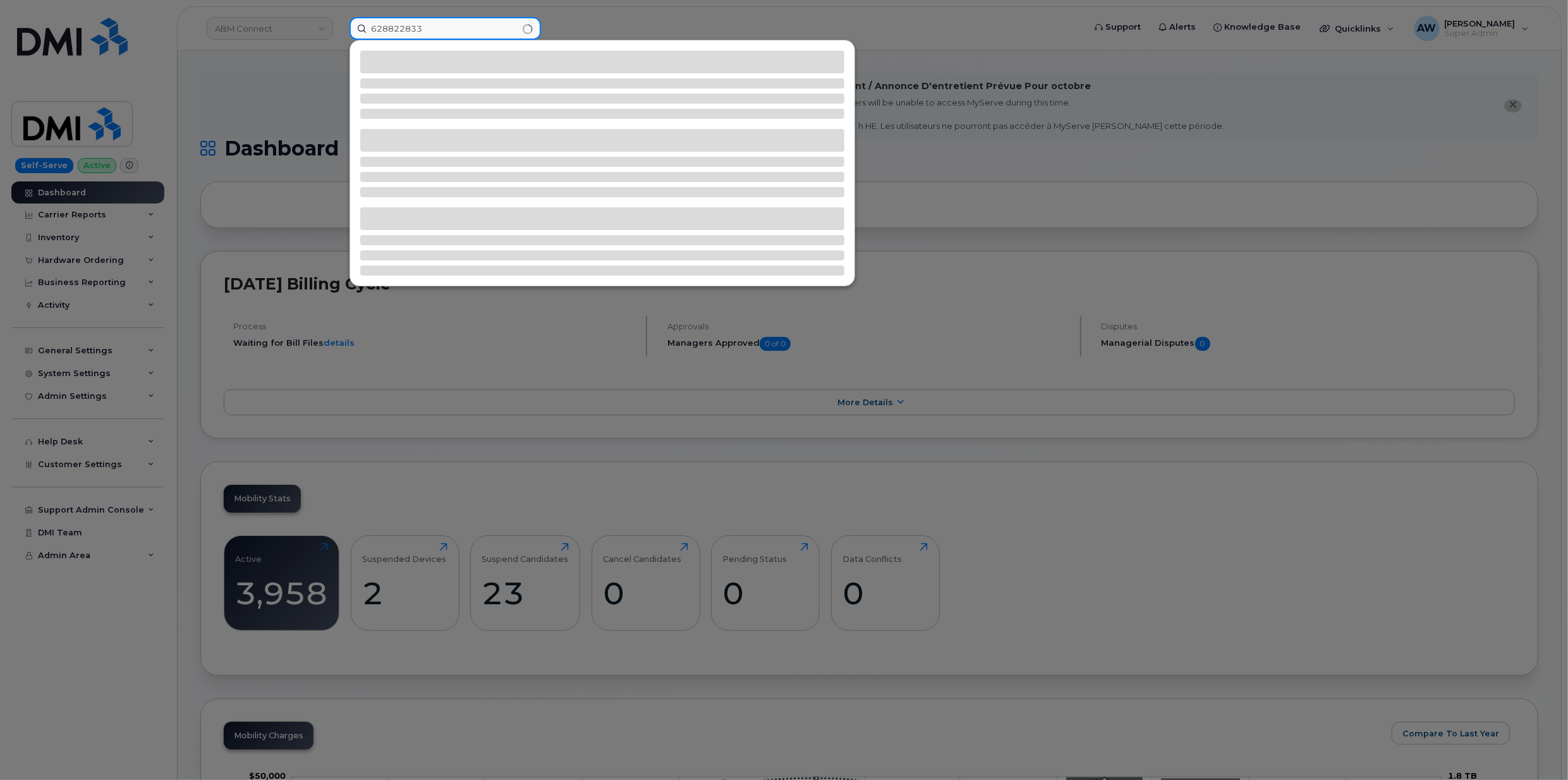
type input "6288228334"
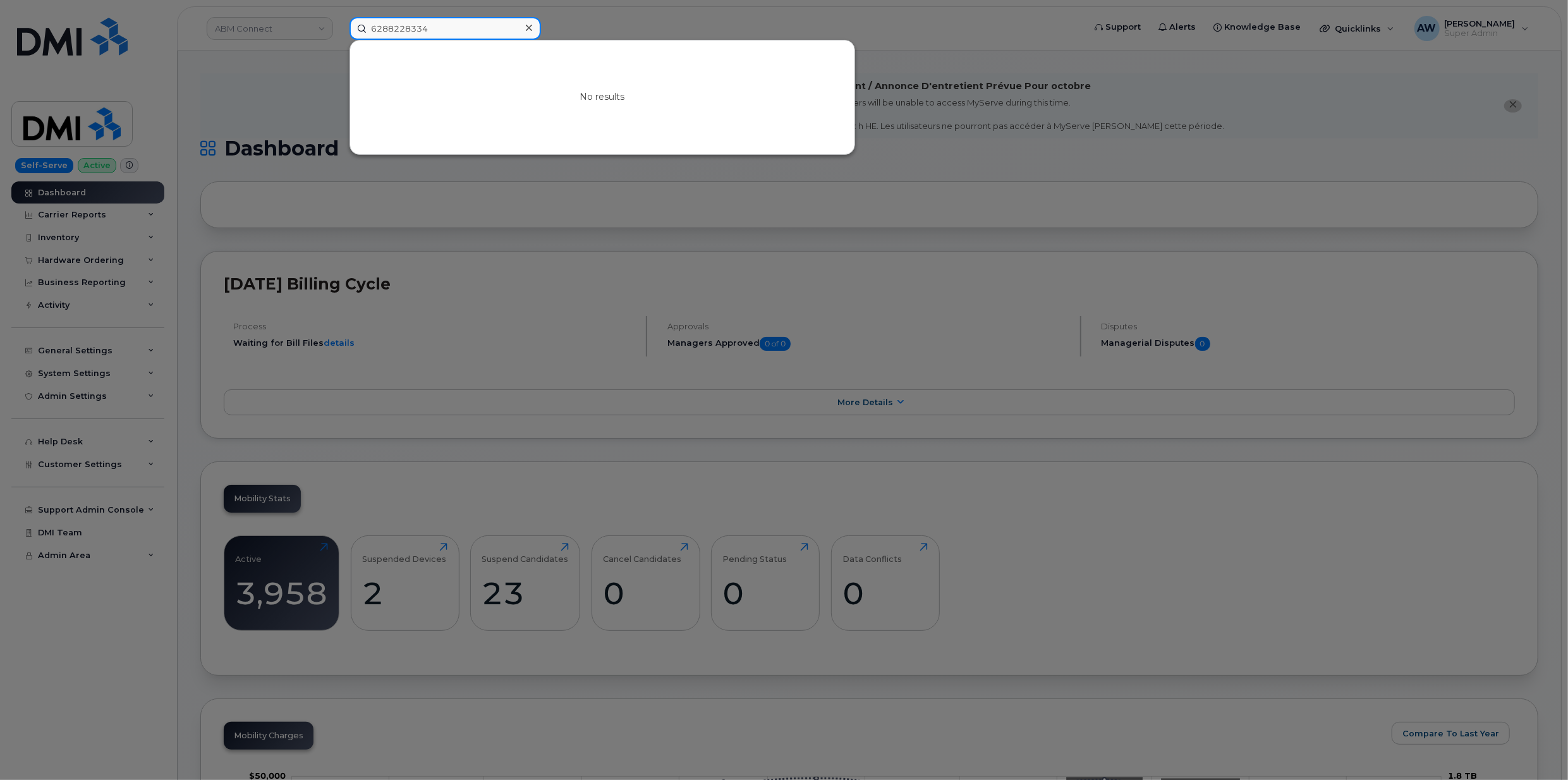
drag, startPoint x: 458, startPoint y: 29, endPoint x: 287, endPoint y: 29, distance: 171.0
click at [339, 29] on div "6288228334 No results" at bounding box center [712, 28] width 746 height 23
click at [419, 29] on input at bounding box center [445, 28] width 192 height 23
paste input "[PHONE_NUMBER]"
type input "[PHONE_NUMBER]"
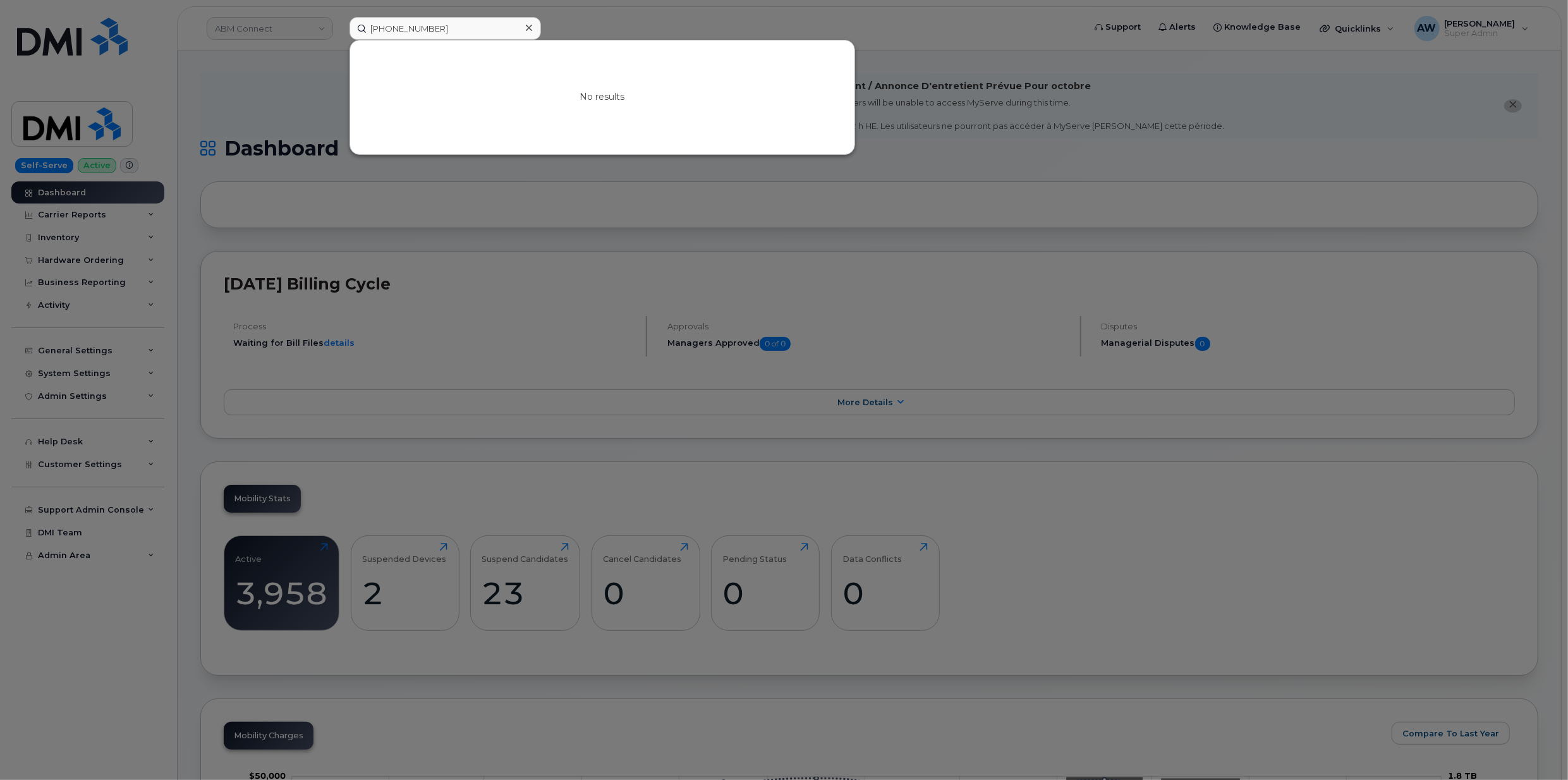
click at [306, 41] on div at bounding box center [784, 390] width 1568 height 780
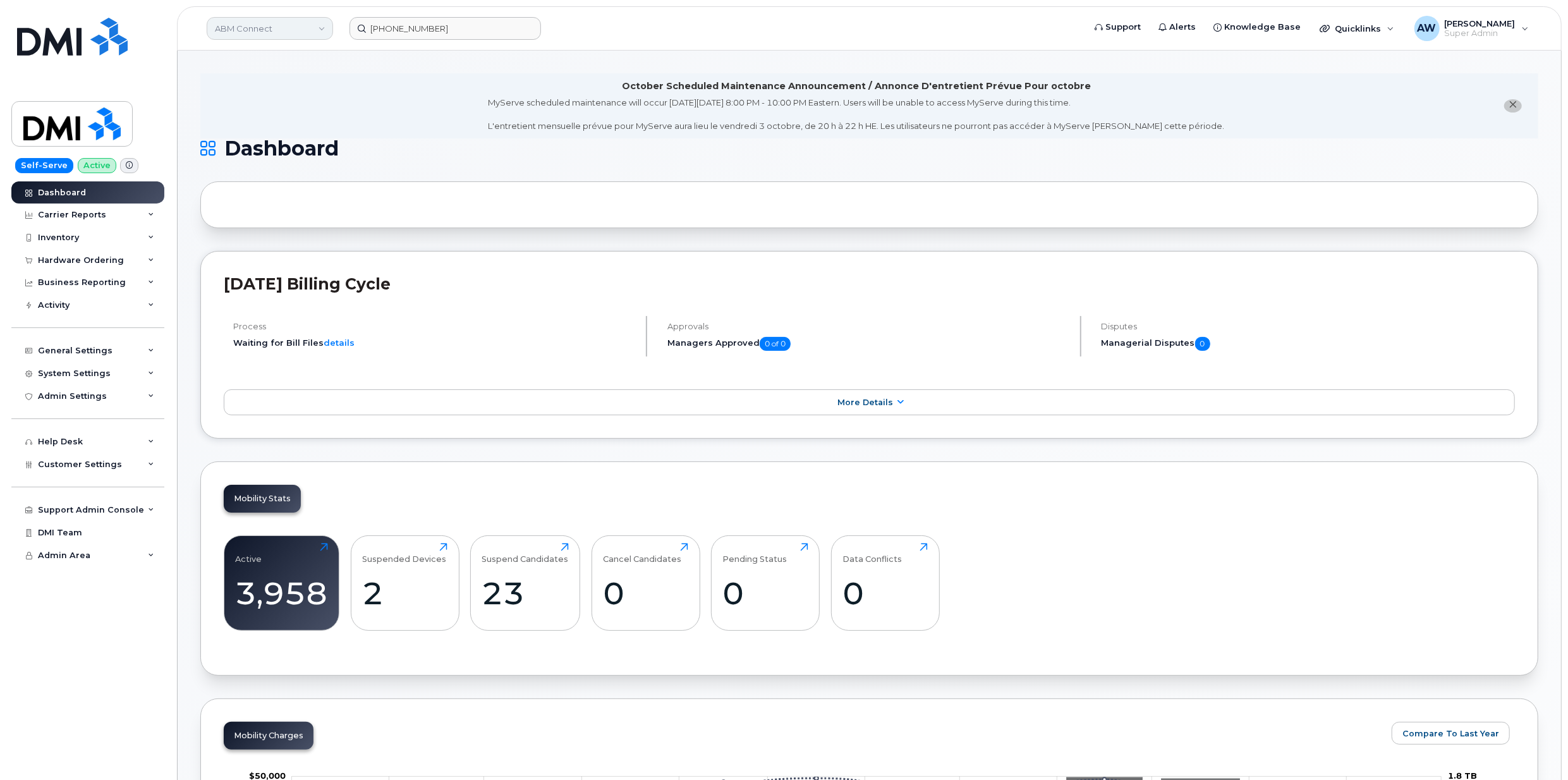
click at [309, 27] on link "ABM Connect" at bounding box center [270, 28] width 127 height 23
type input "abm"
click at [265, 152] on span "ABM Industries, Inc." at bounding box center [258, 146] width 79 height 12
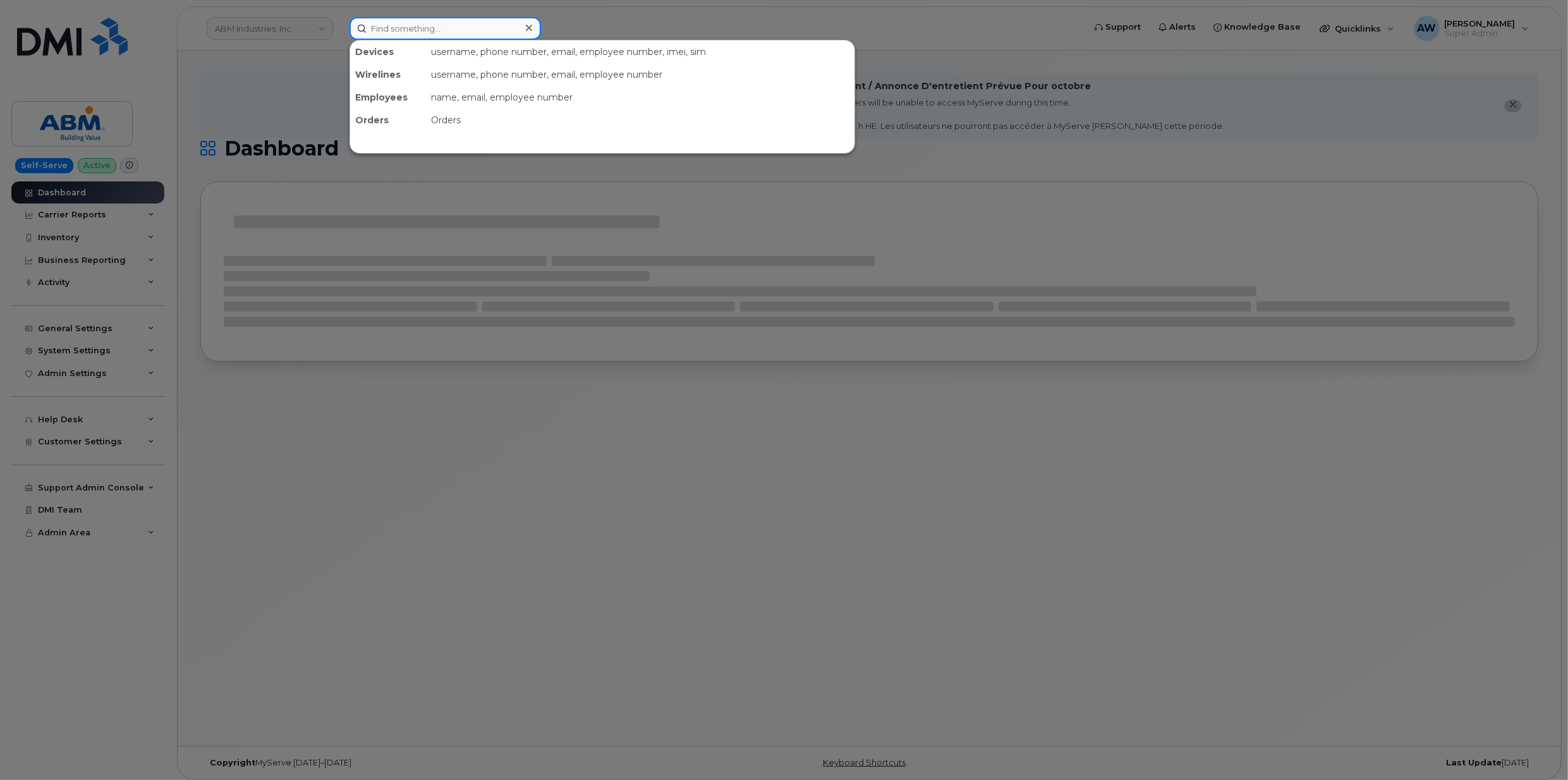
click at [394, 30] on input at bounding box center [445, 28] width 192 height 23
paste input "[PHONE_NUMBER]"
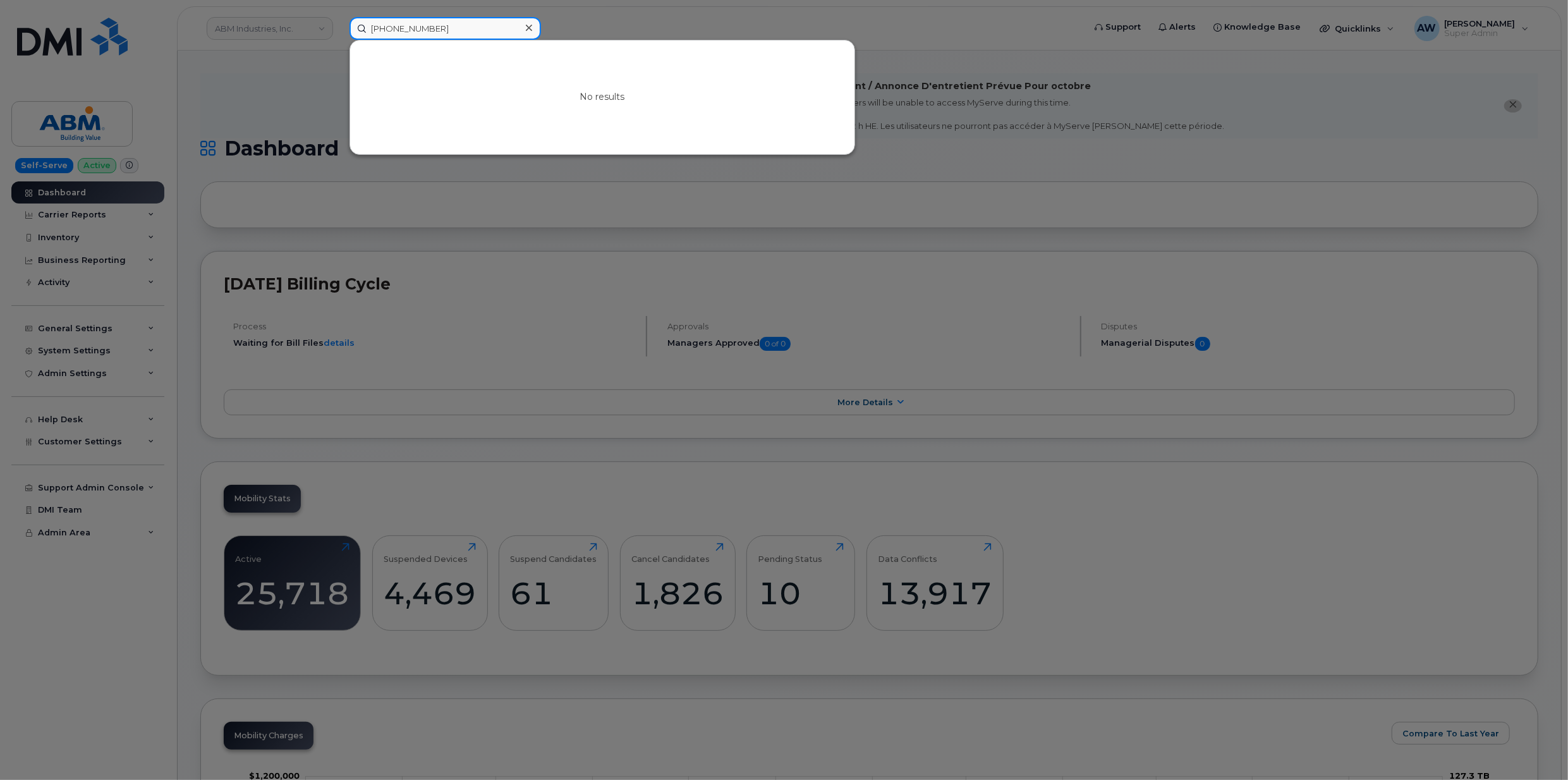
type input "[PHONE_NUMBER]"
click at [280, 100] on div at bounding box center [784, 390] width 1568 height 780
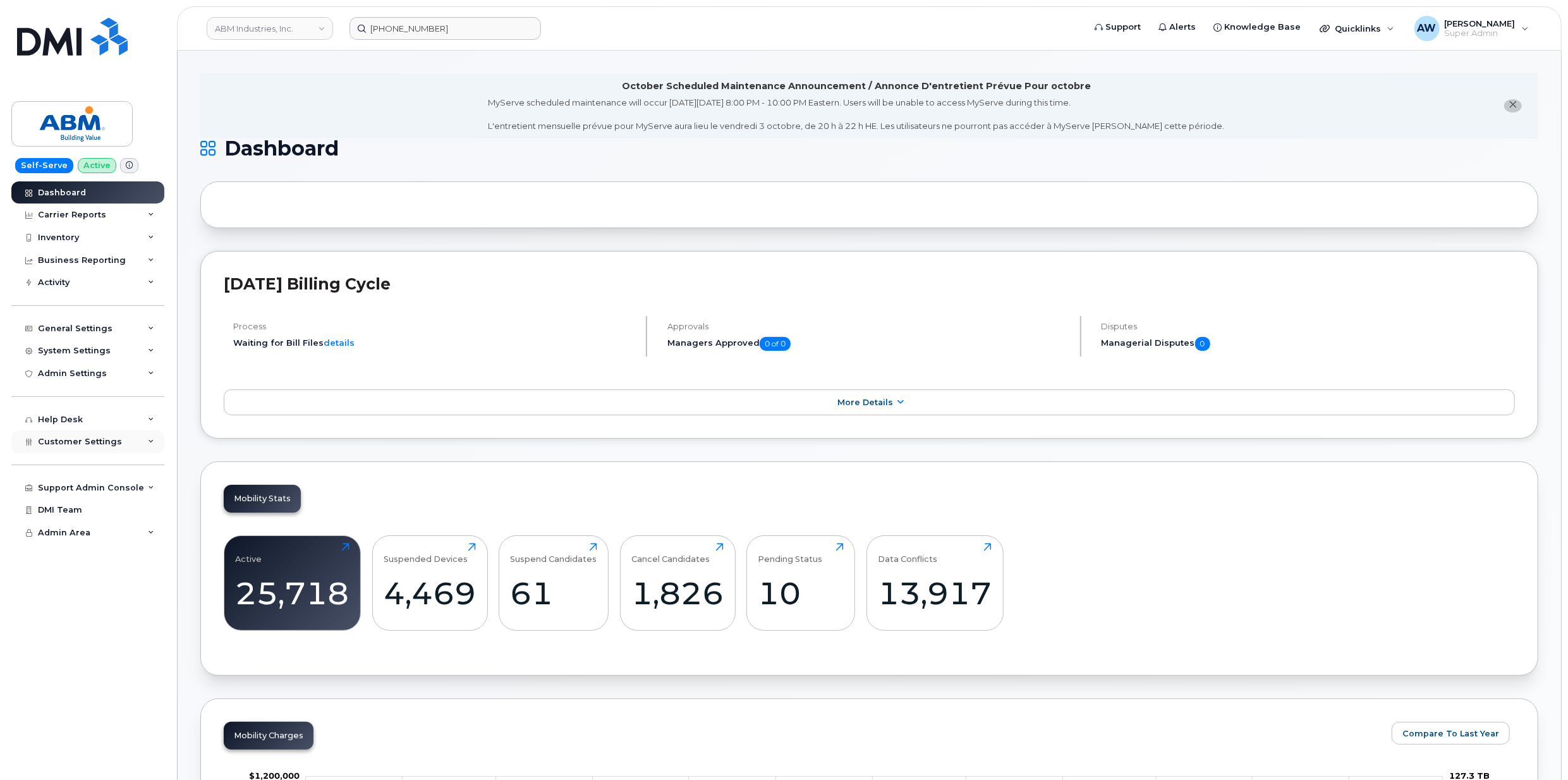
click at [135, 449] on div "Customer Settings" at bounding box center [88, 441] width 153 height 23
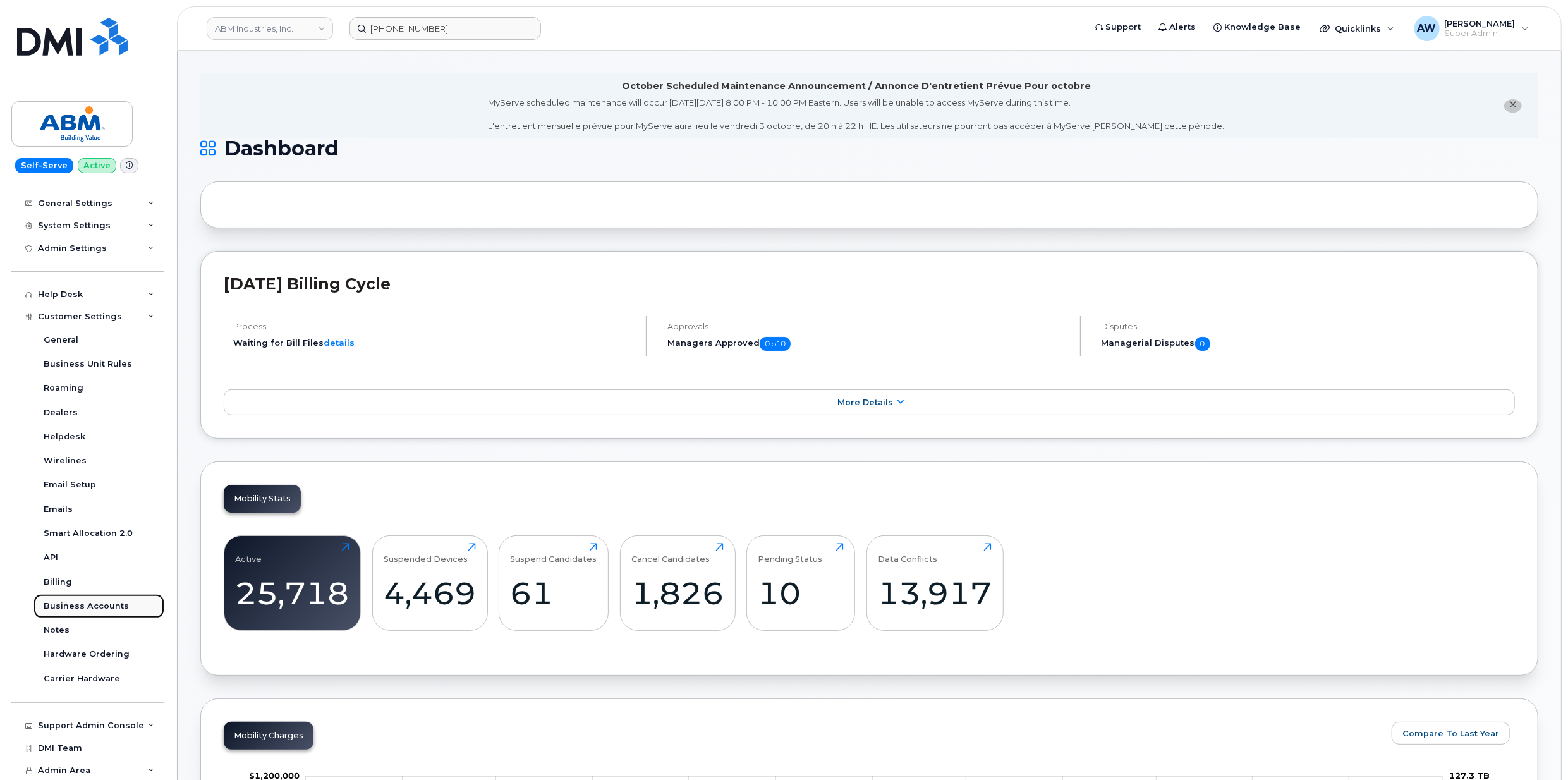
click at [109, 610] on div "Business Accounts" at bounding box center [86, 606] width 86 height 12
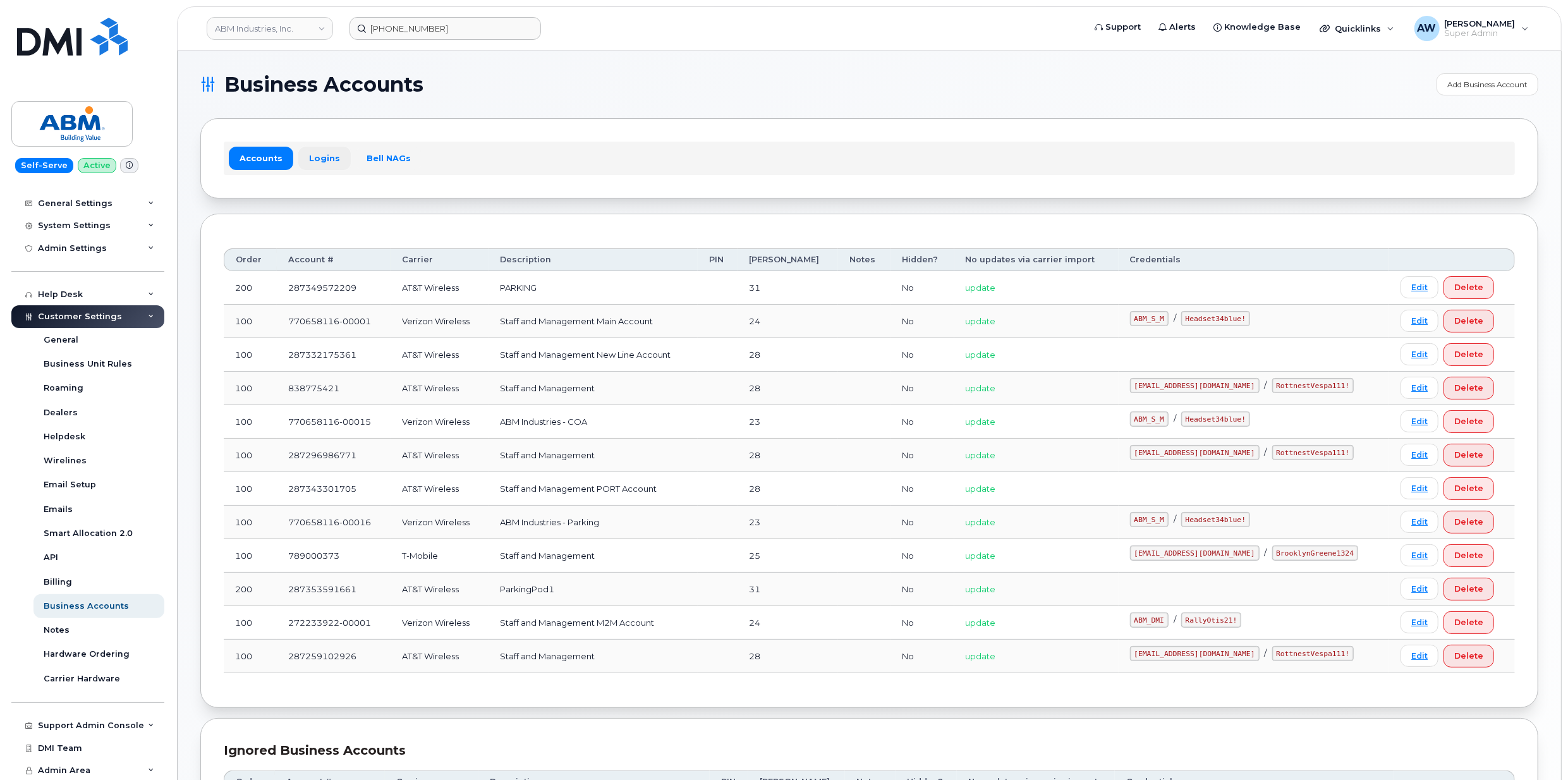
click at [316, 168] on link "Logins" at bounding box center [324, 157] width 53 height 23
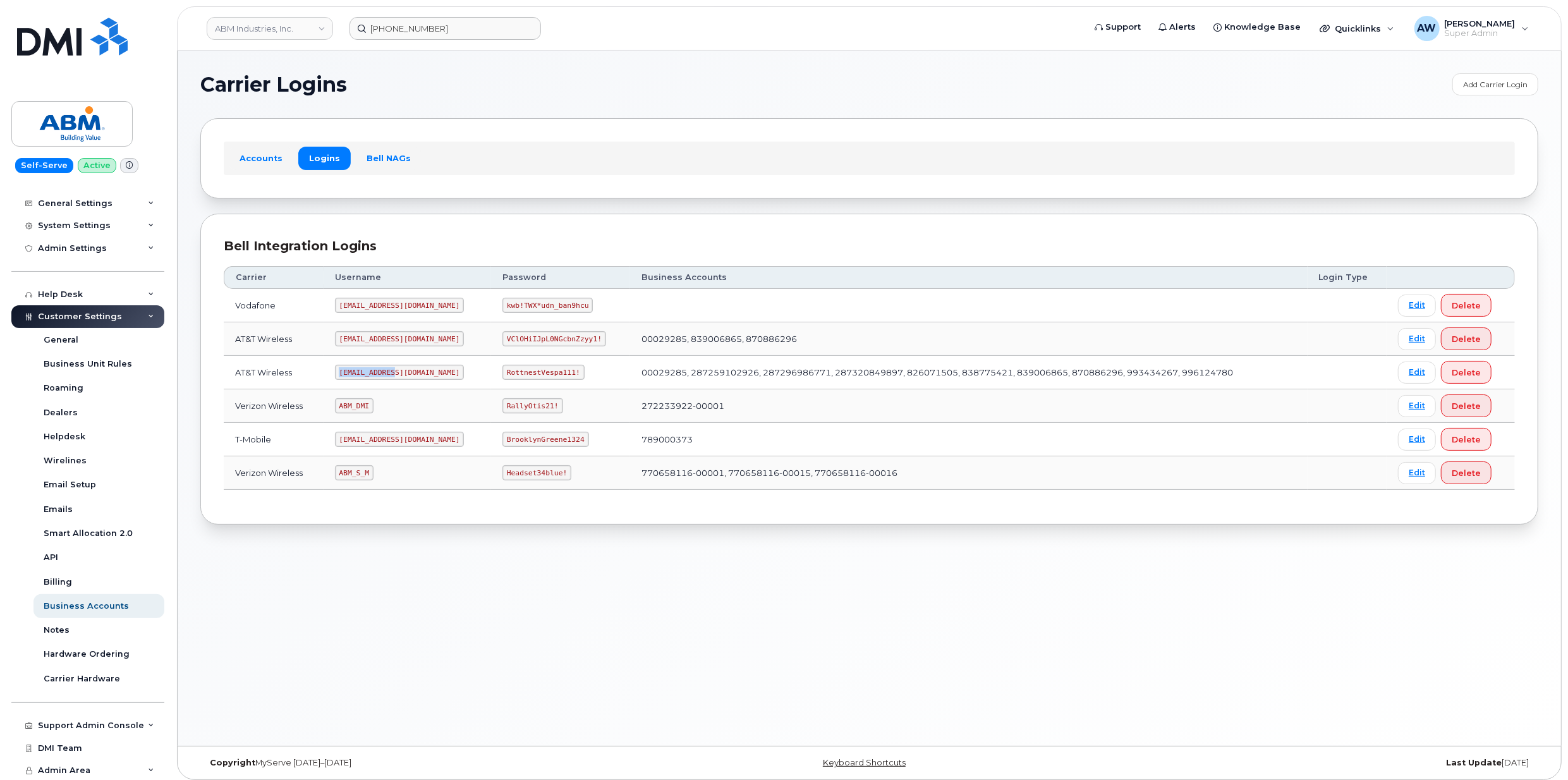
drag, startPoint x: 344, startPoint y: 373, endPoint x: 415, endPoint y: 372, distance: 71.0
click at [415, 372] on td "[EMAIL_ADDRESS][DOMAIN_NAME]" at bounding box center [407, 372] width 168 height 34
copy code "[EMAIL_ADDRESS][DOMAIN_NAME]"
